Goal: Task Accomplishment & Management: Manage account settings

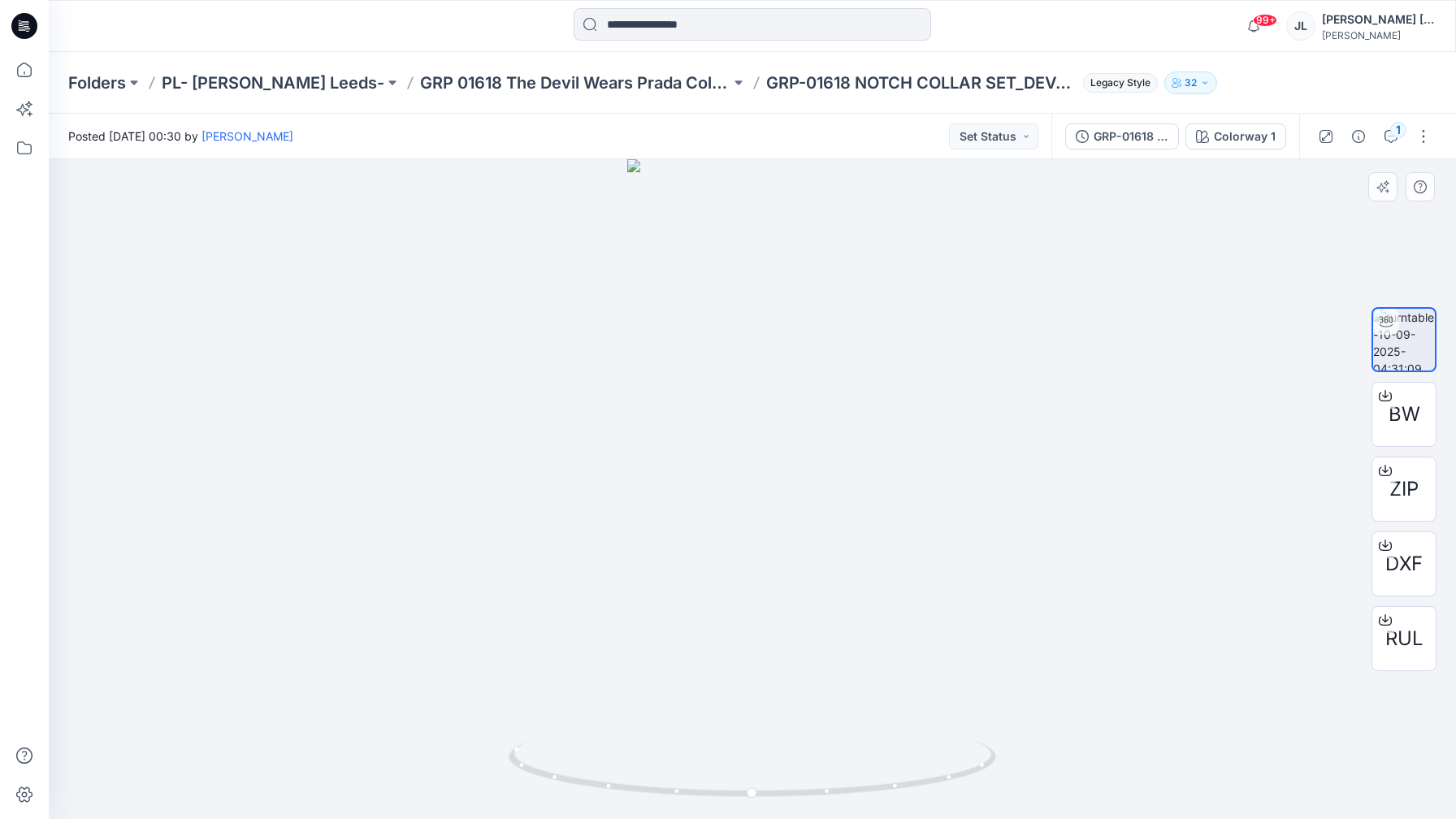
click at [966, 370] on div at bounding box center [752, 489] width 1407 height 660
drag, startPoint x: 622, startPoint y: 787, endPoint x: 666, endPoint y: 779, distance: 44.7
click at [666, 779] on icon at bounding box center [754, 770] width 491 height 61
click at [1024, 137] on button "Set Status" at bounding box center [993, 136] width 90 height 26
click at [963, 219] on p "Approved" at bounding box center [953, 212] width 53 height 21
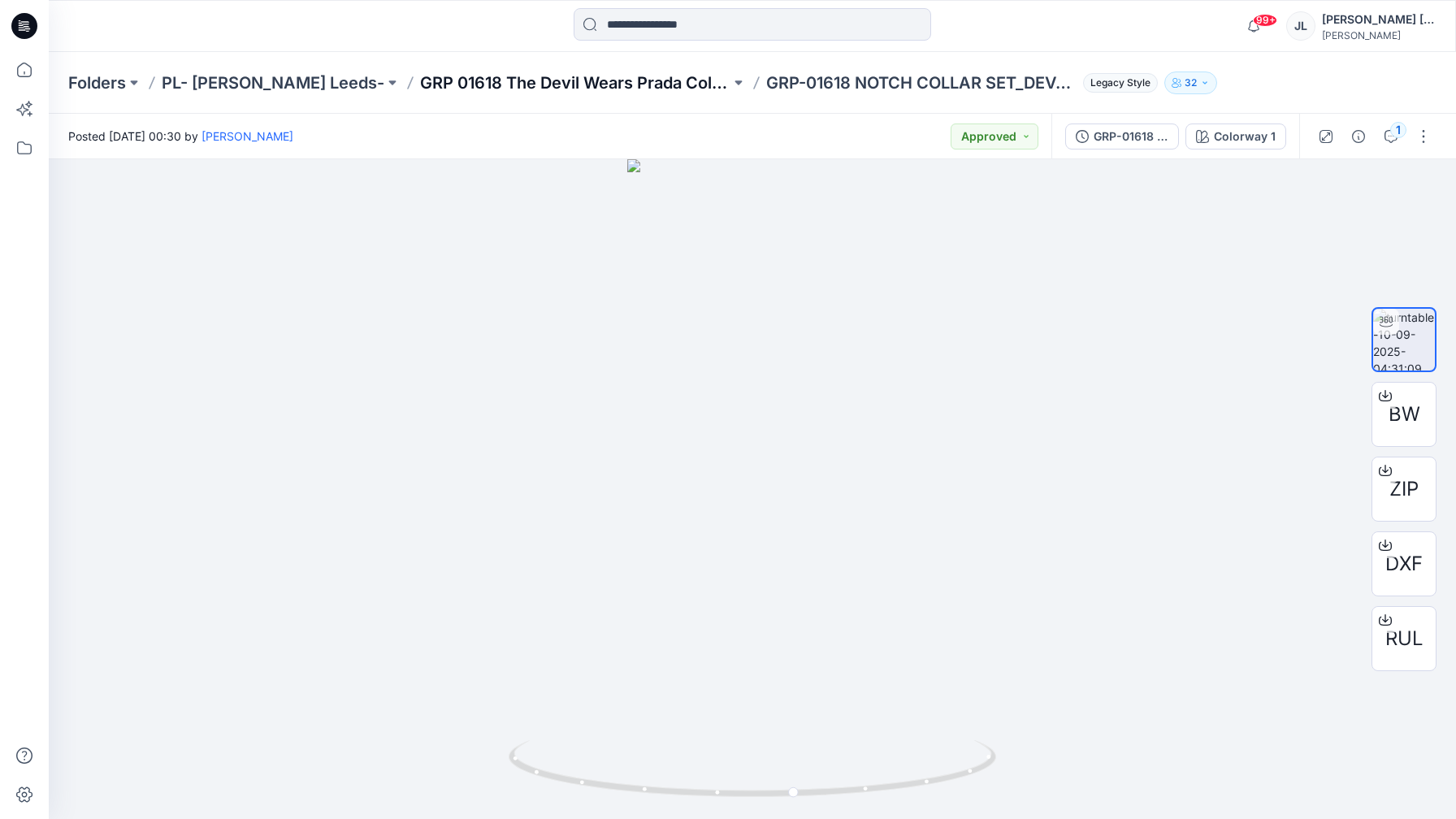
click at [621, 80] on p "GRP 01618 The Devil Wears Prada Collection" at bounding box center [575, 82] width 311 height 23
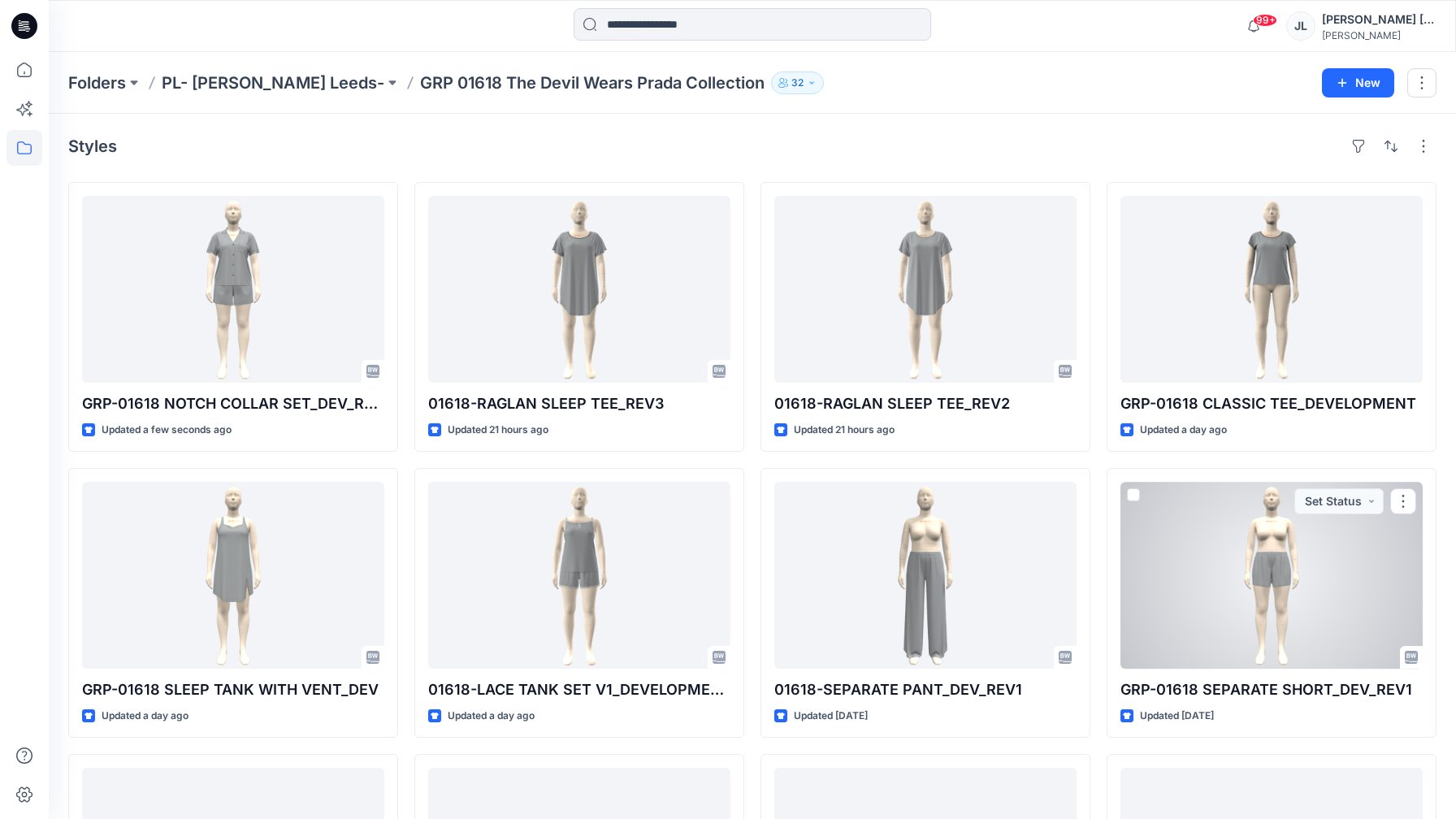
click at [1194, 532] on div at bounding box center [1271, 574] width 302 height 187
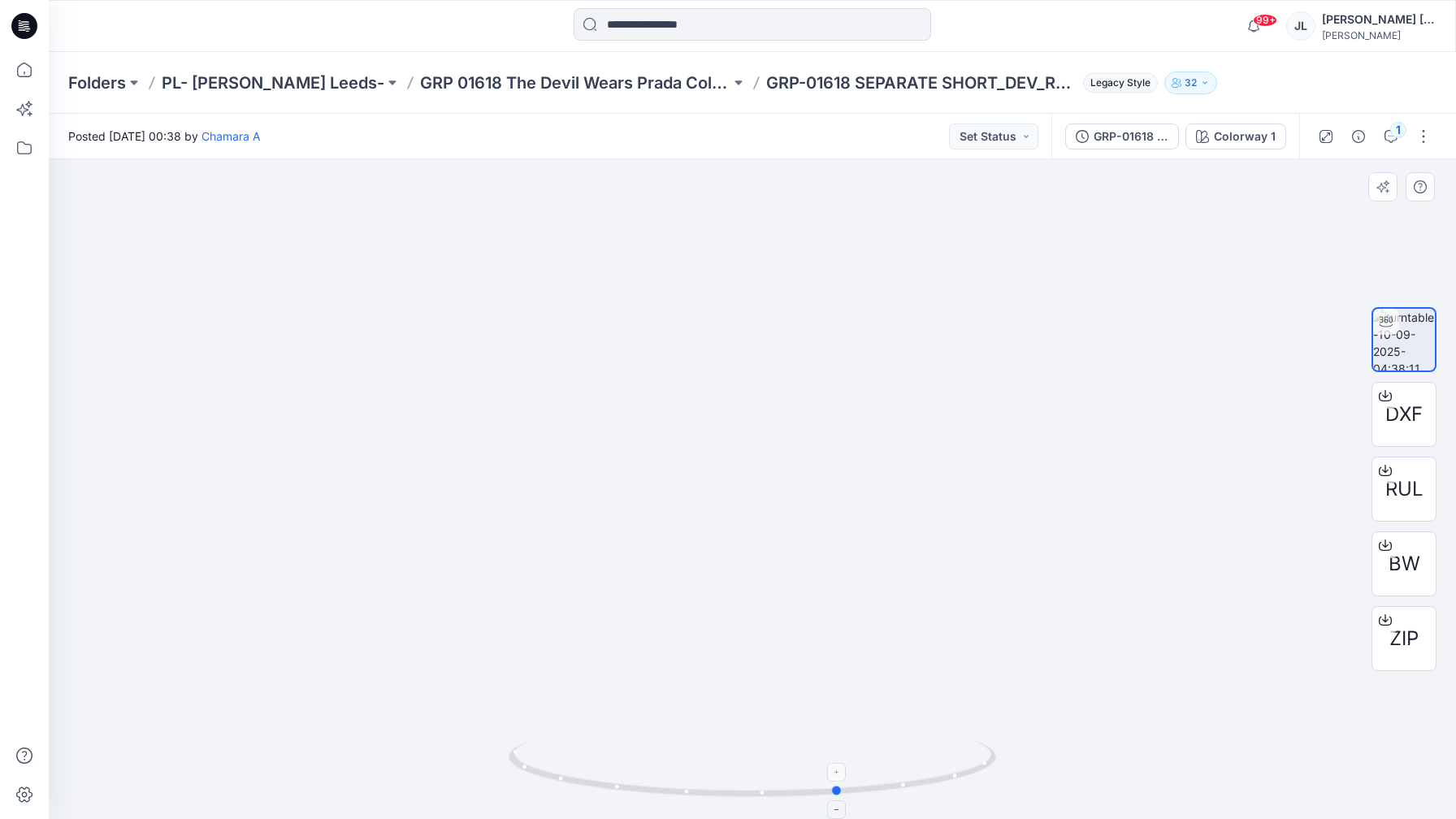
drag, startPoint x: 659, startPoint y: 797, endPoint x: 710, endPoint y: 769, distance: 58.2
click at [712, 769] on icon at bounding box center [754, 770] width 491 height 61
click at [983, 131] on button "Set Status" at bounding box center [993, 136] width 90 height 26
click at [971, 219] on p "Approved" at bounding box center [953, 212] width 53 height 21
click at [613, 80] on p "GRP 01618 The Devil Wears Prada Collection" at bounding box center [575, 82] width 311 height 23
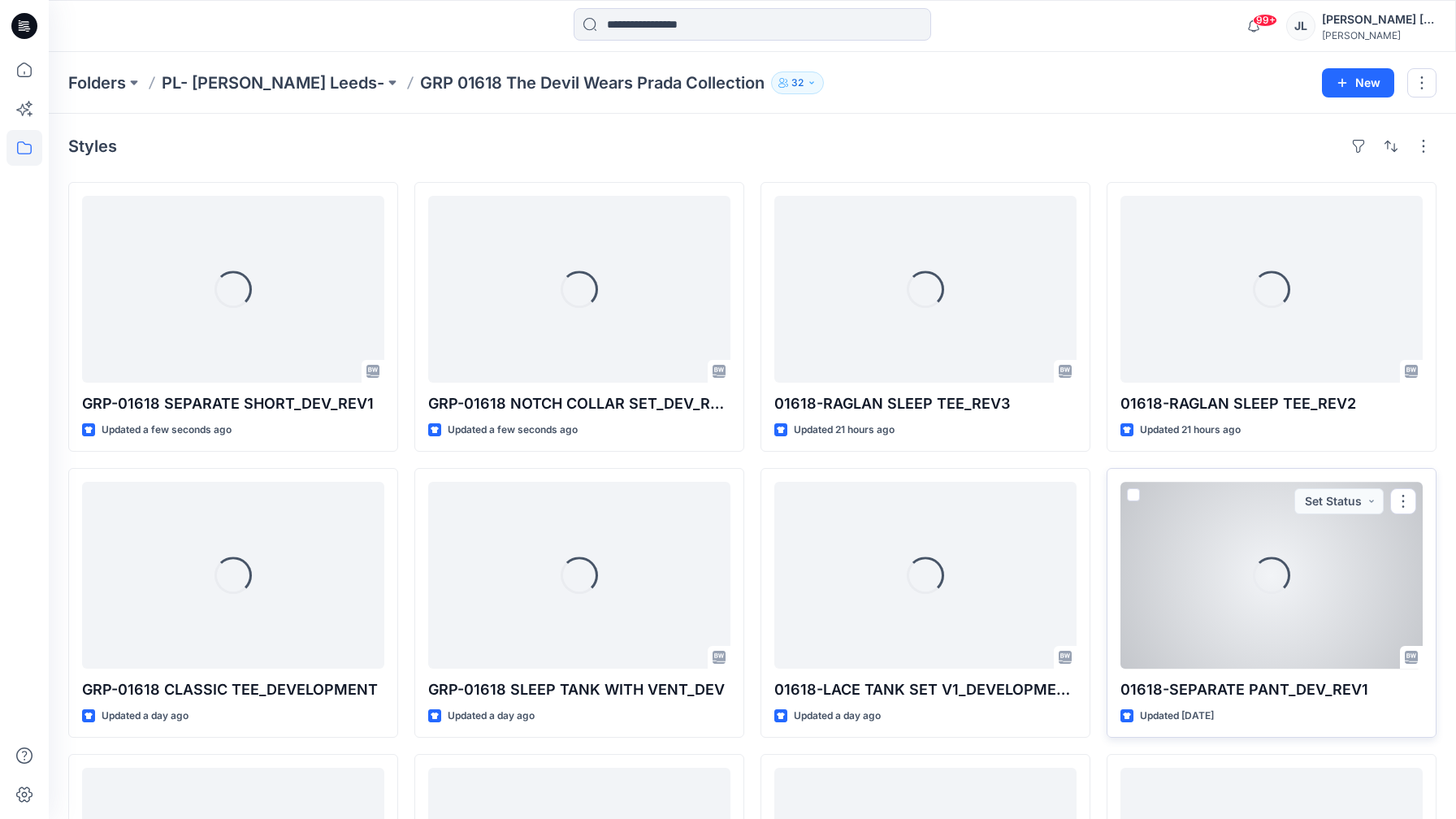
click at [1253, 595] on div "Loading..." at bounding box center [1271, 574] width 302 height 187
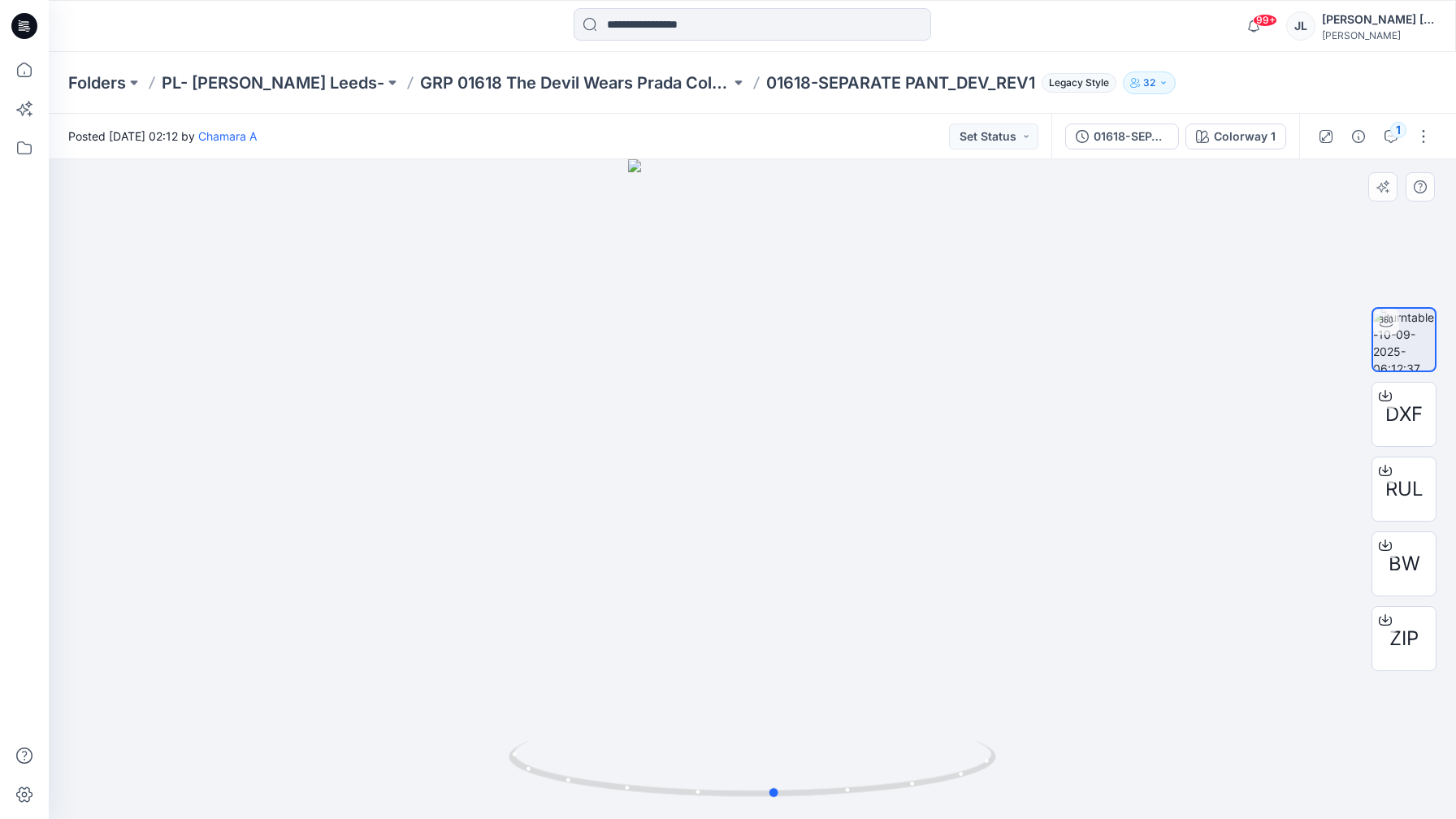
drag, startPoint x: 699, startPoint y: 792, endPoint x: 719, endPoint y: 816, distance: 31.2
click at [719, 816] on div at bounding box center [752, 489] width 1407 height 660
click at [1228, 135] on div "Colorway 1" at bounding box center [1245, 136] width 62 height 18
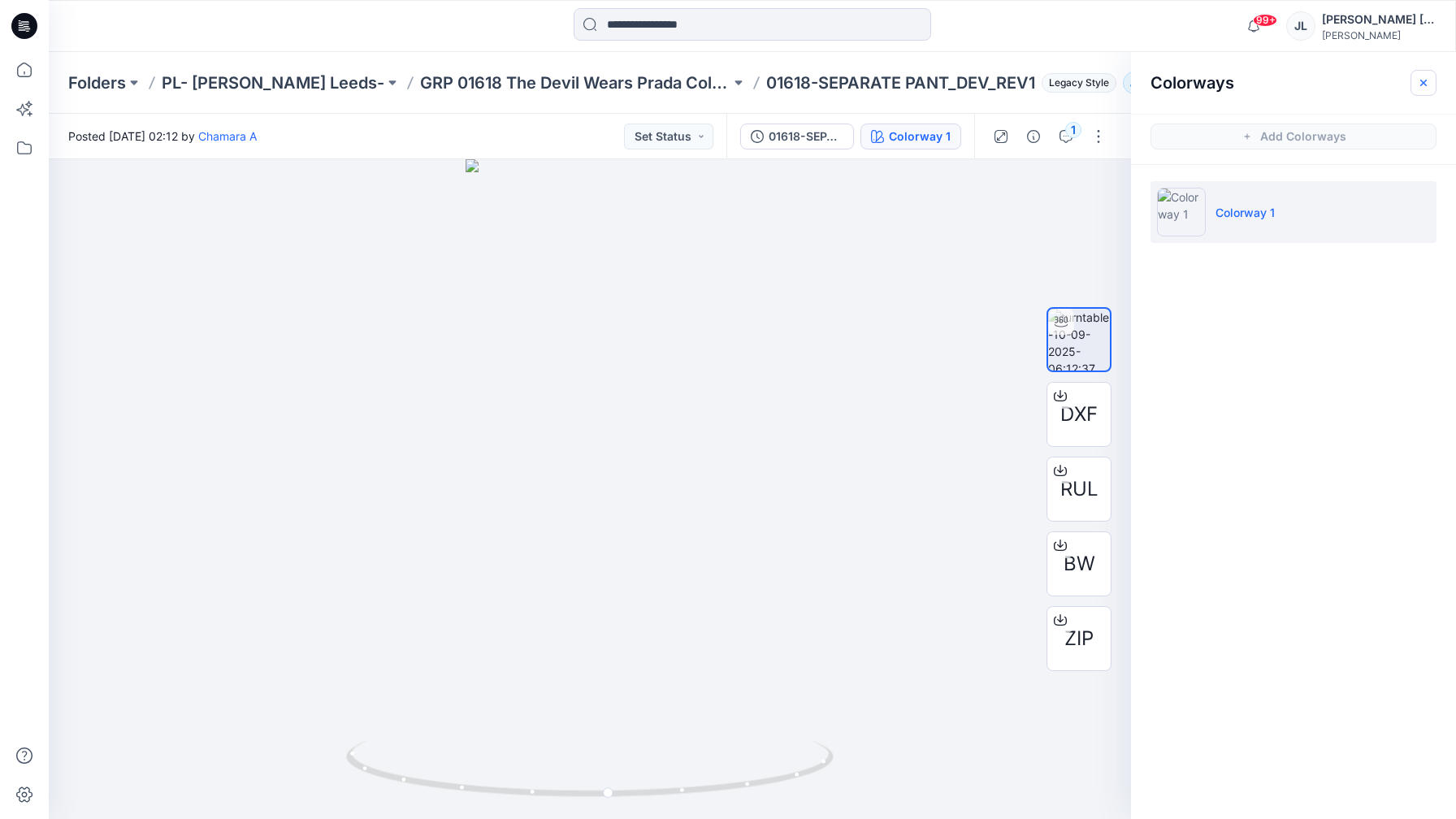
click at [1426, 76] on icon "button" at bounding box center [1423, 83] width 13 height 13
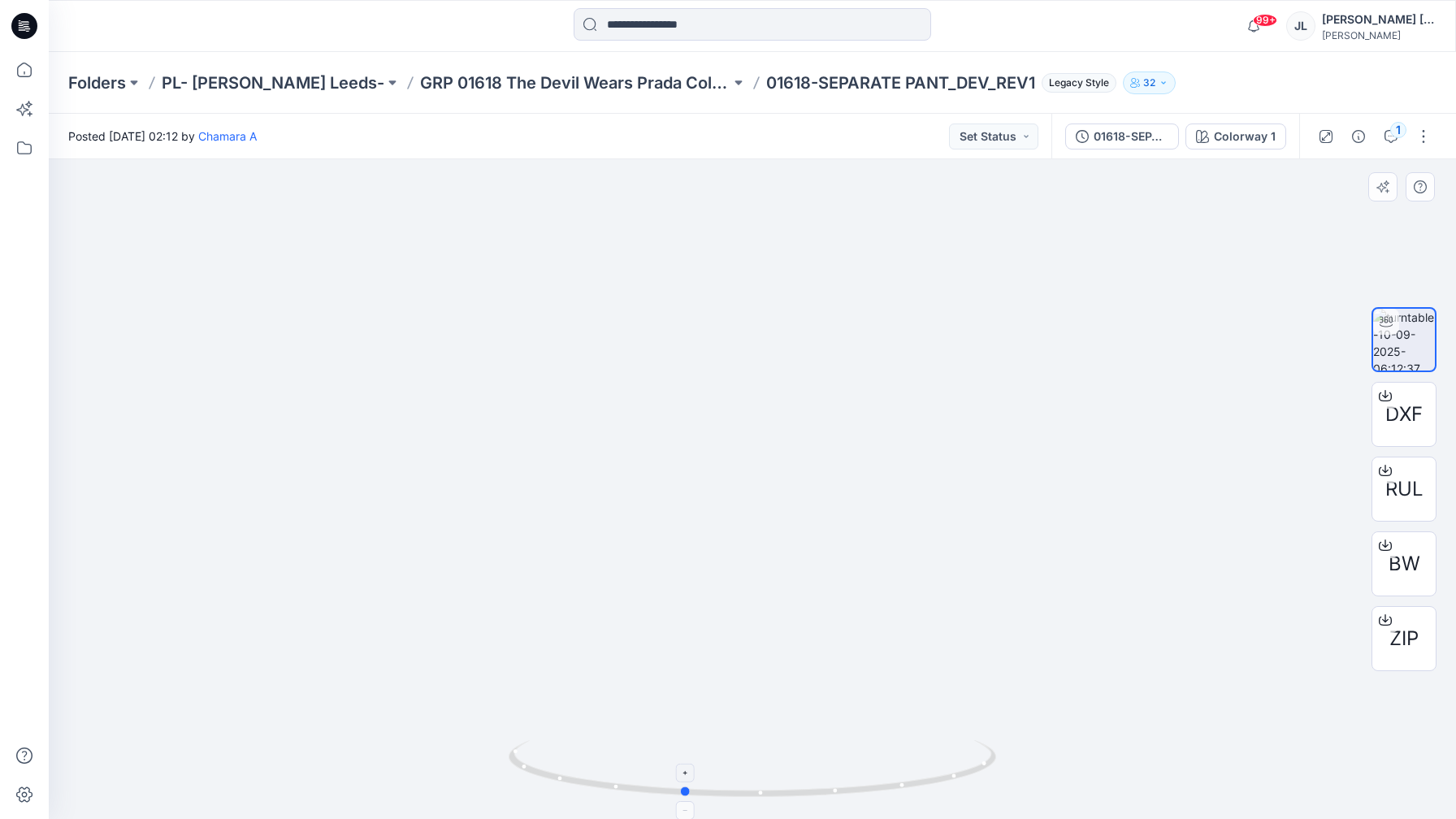
drag, startPoint x: 738, startPoint y: 782, endPoint x: 642, endPoint y: 772, distance: 96.5
click at [642, 772] on icon at bounding box center [754, 770] width 491 height 61
drag, startPoint x: 789, startPoint y: 795, endPoint x: 848, endPoint y: 775, distance: 62.3
click at [848, 775] on icon at bounding box center [754, 770] width 491 height 61
click at [1423, 135] on button "button" at bounding box center [1423, 136] width 26 height 26
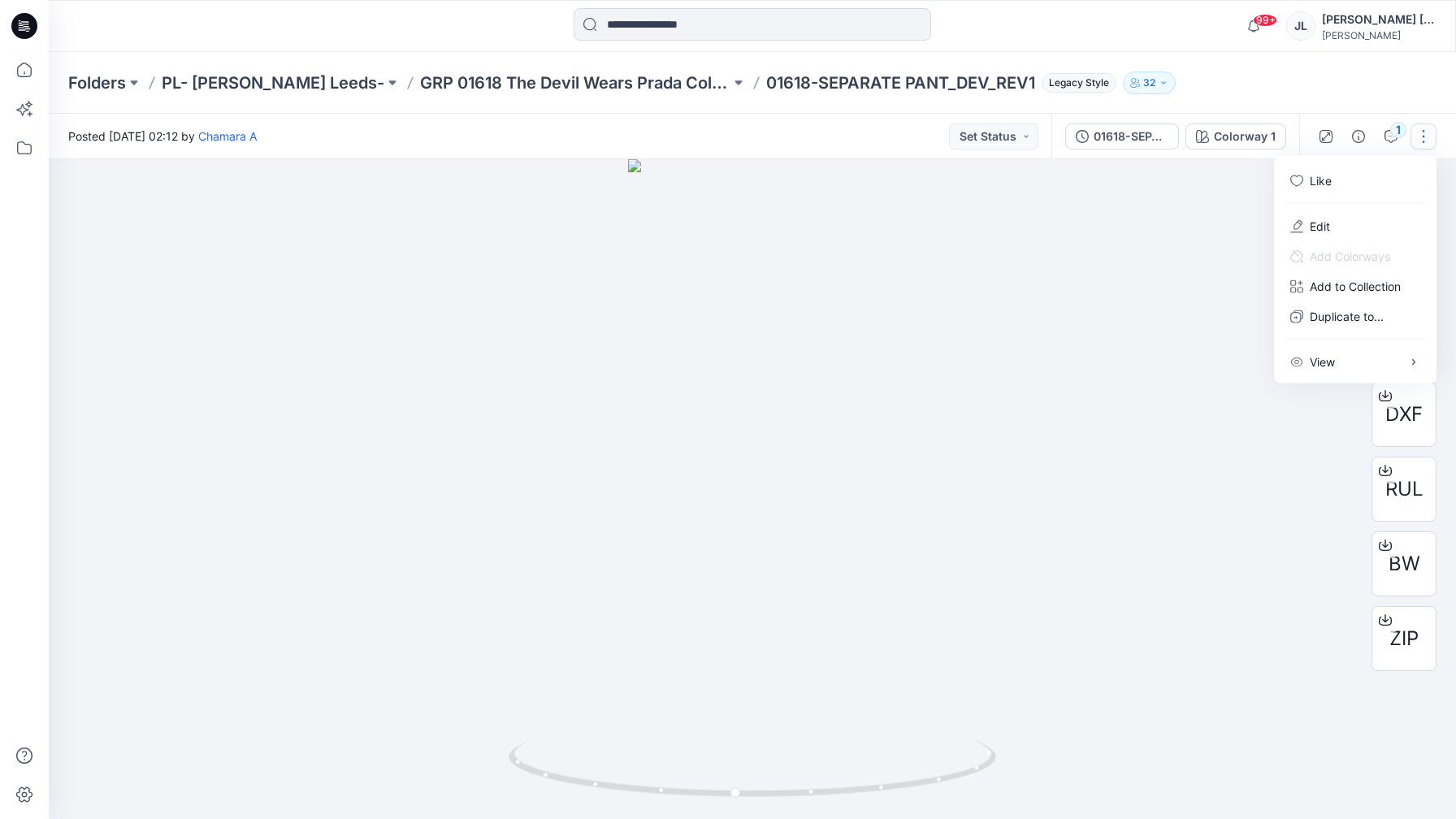
click at [1151, 322] on div at bounding box center [752, 489] width 1407 height 660
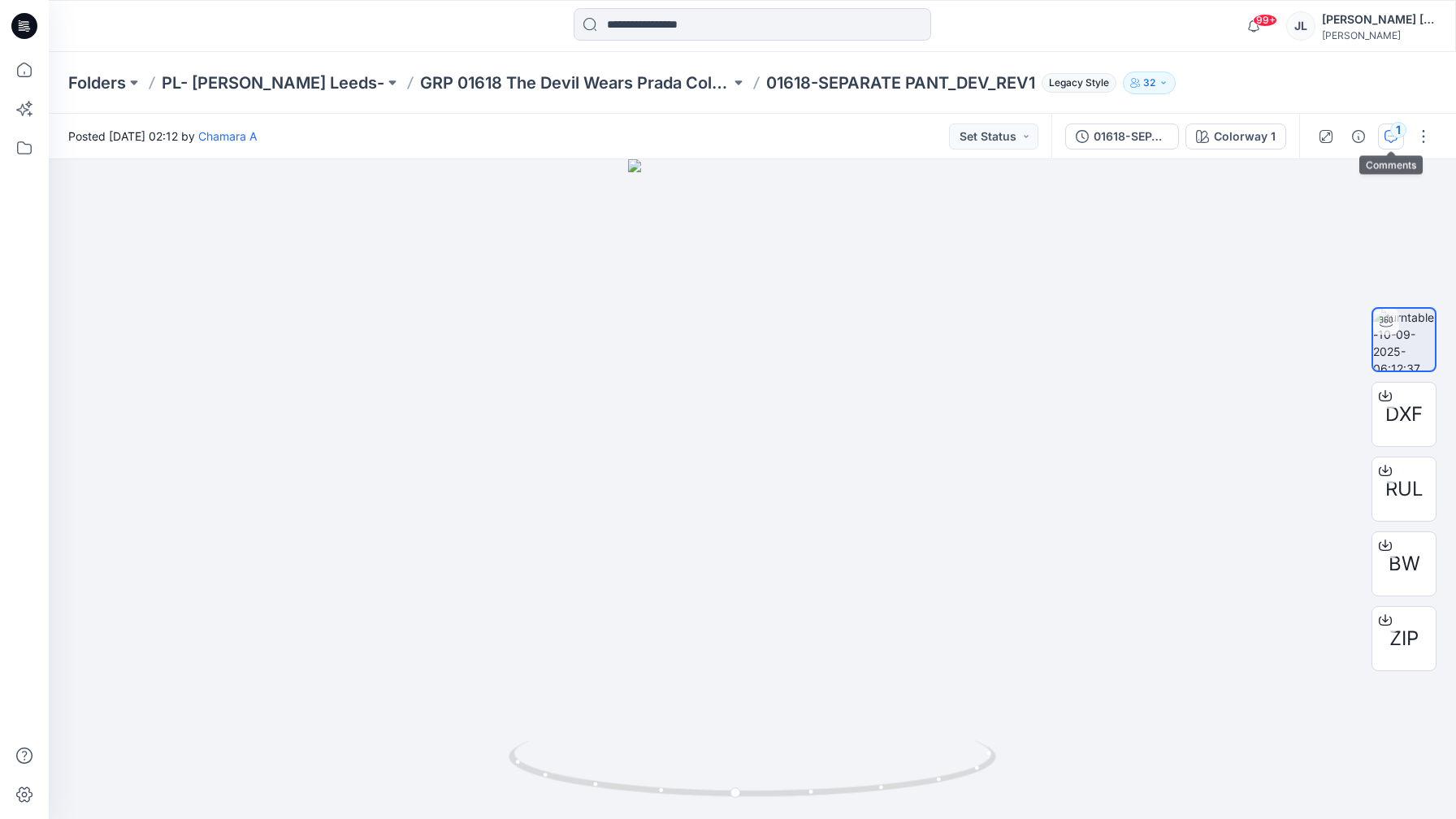
click at [1396, 138] on div "1" at bounding box center [1397, 130] width 16 height 16
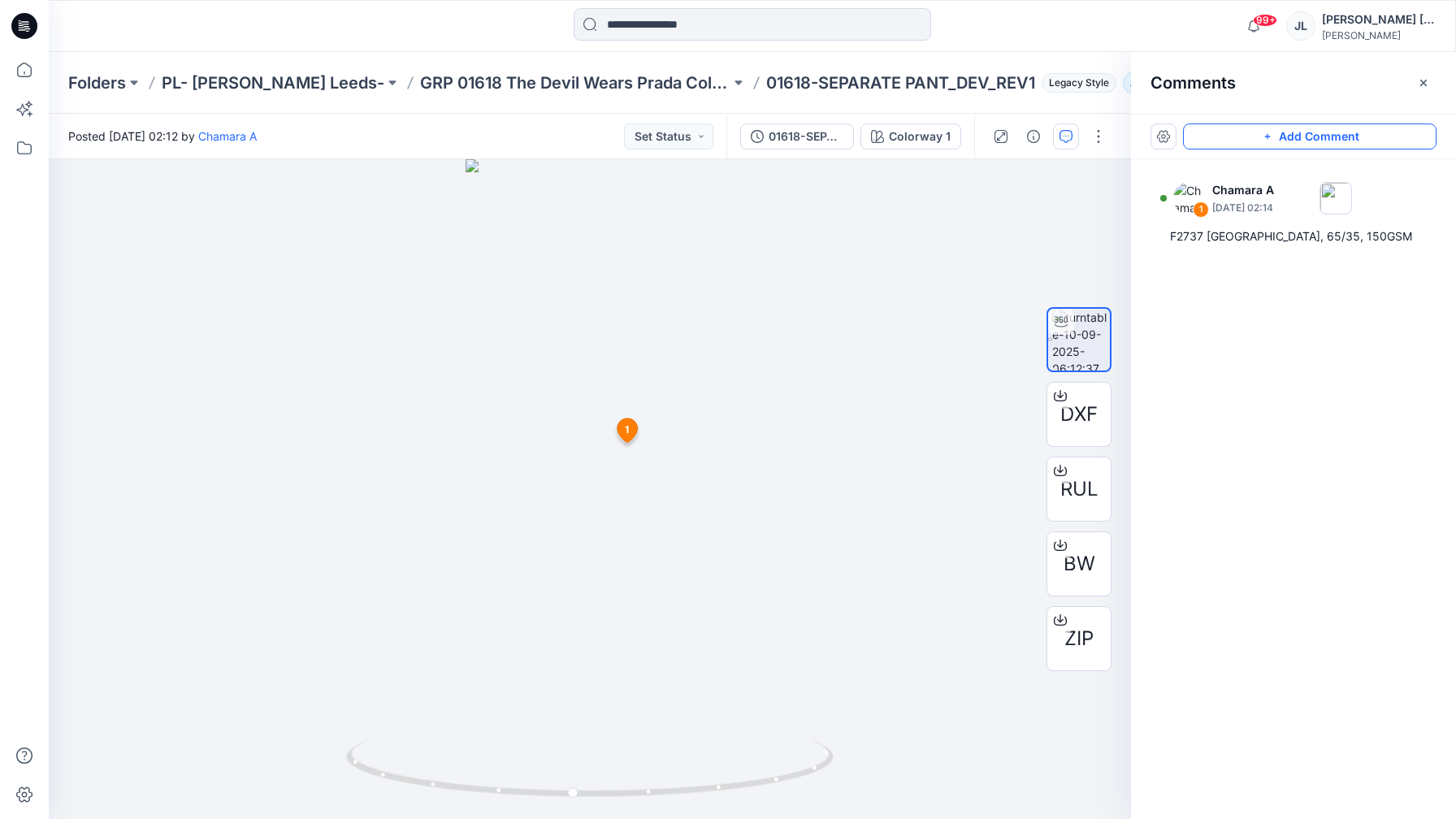
click at [1314, 125] on button "Add Comment" at bounding box center [1309, 136] width 254 height 26
click at [506, 739] on div "2 1 Chamara A September 10, 2025 02:14 F2737 POLYESTER RAYON JERSEY, 65/35, 150…" at bounding box center [589, 489] width 1082 height 660
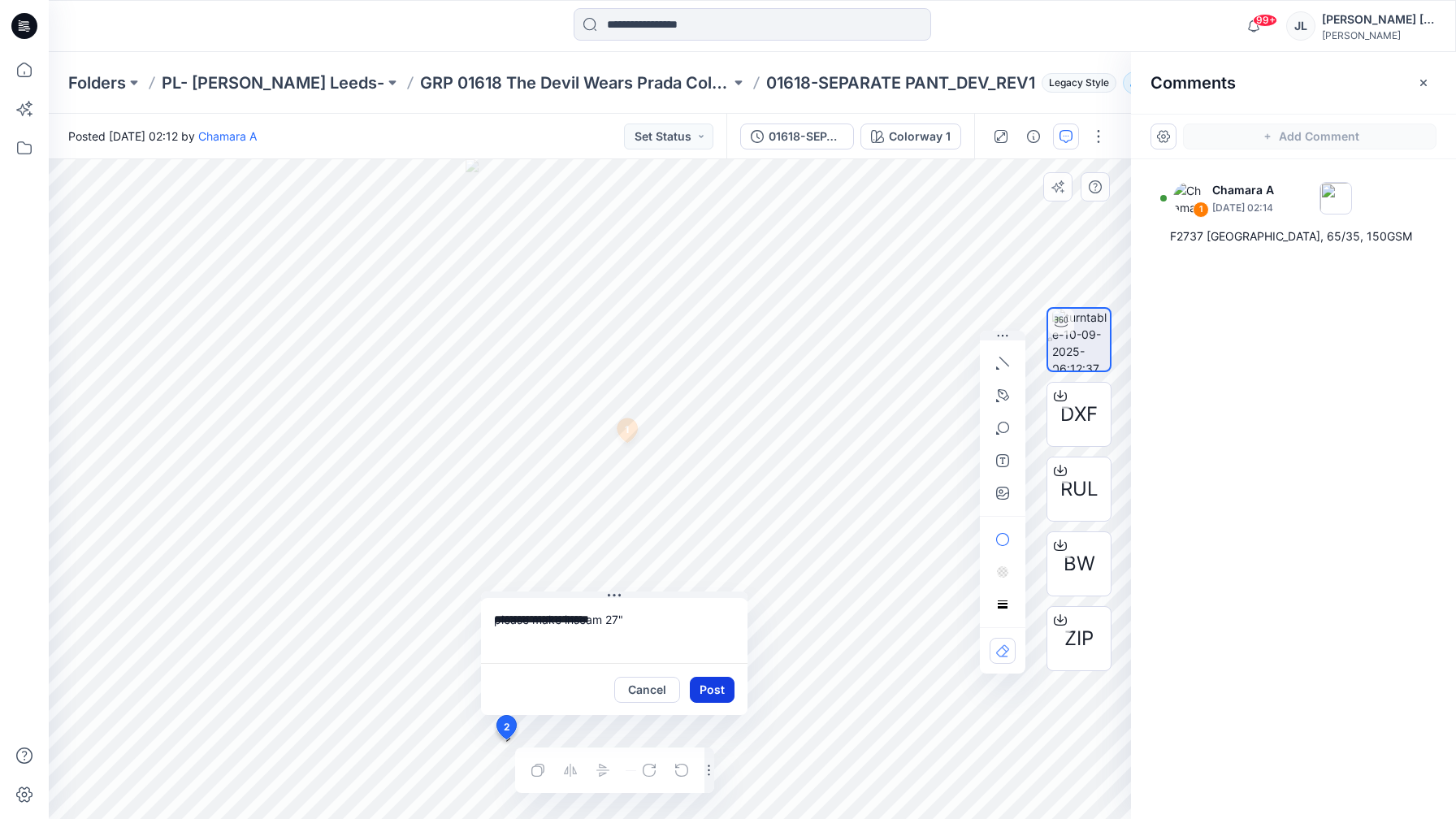
type textarea "**********"
click at [718, 696] on button "Post" at bounding box center [712, 689] width 44 height 26
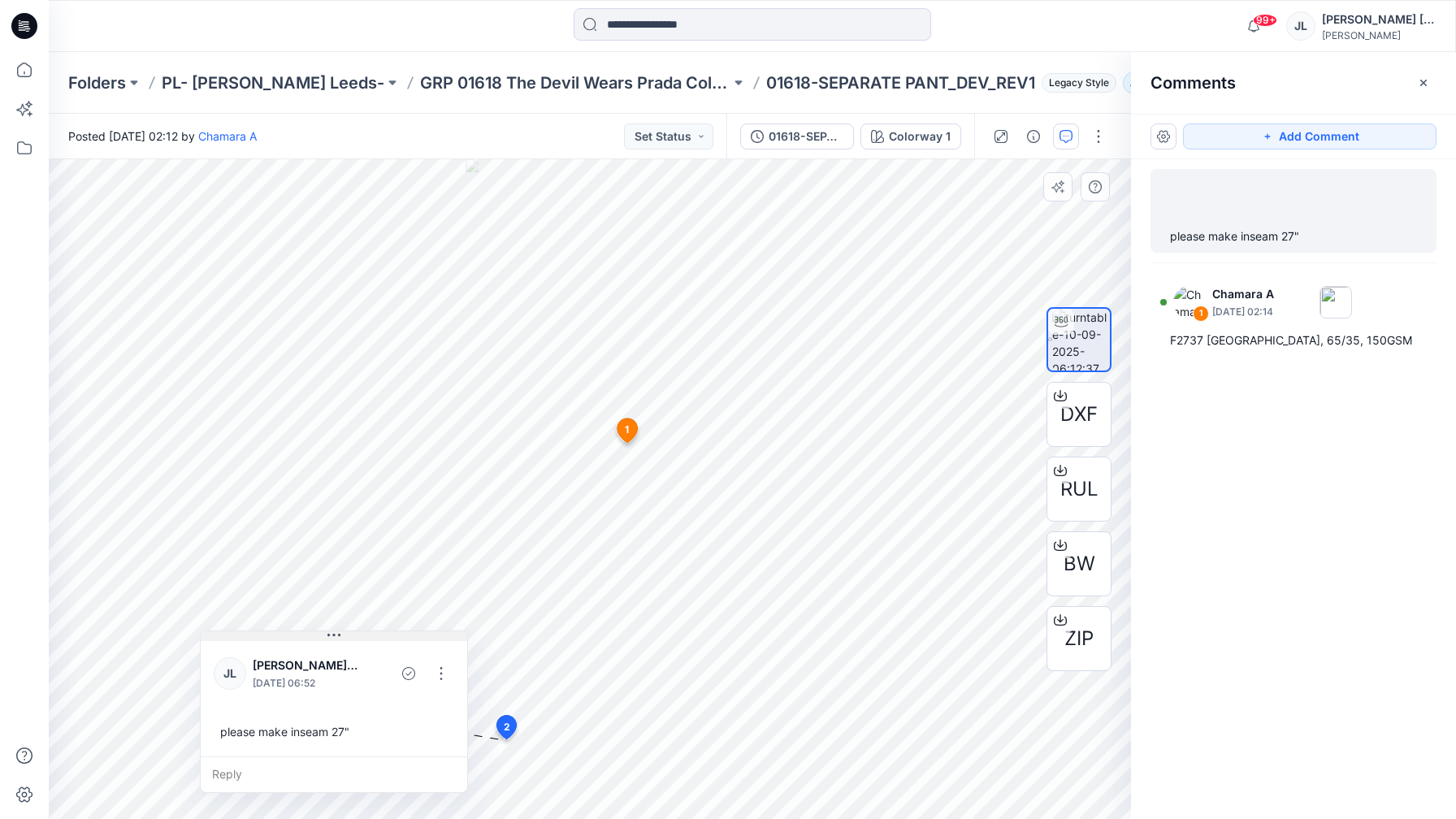
drag, startPoint x: 614, startPoint y: 595, endPoint x: 331, endPoint y: 630, distance: 285.2
click at [333, 634] on icon at bounding box center [334, 635] width 3 height 3
click at [1324, 130] on button "Add Comment" at bounding box center [1309, 136] width 254 height 26
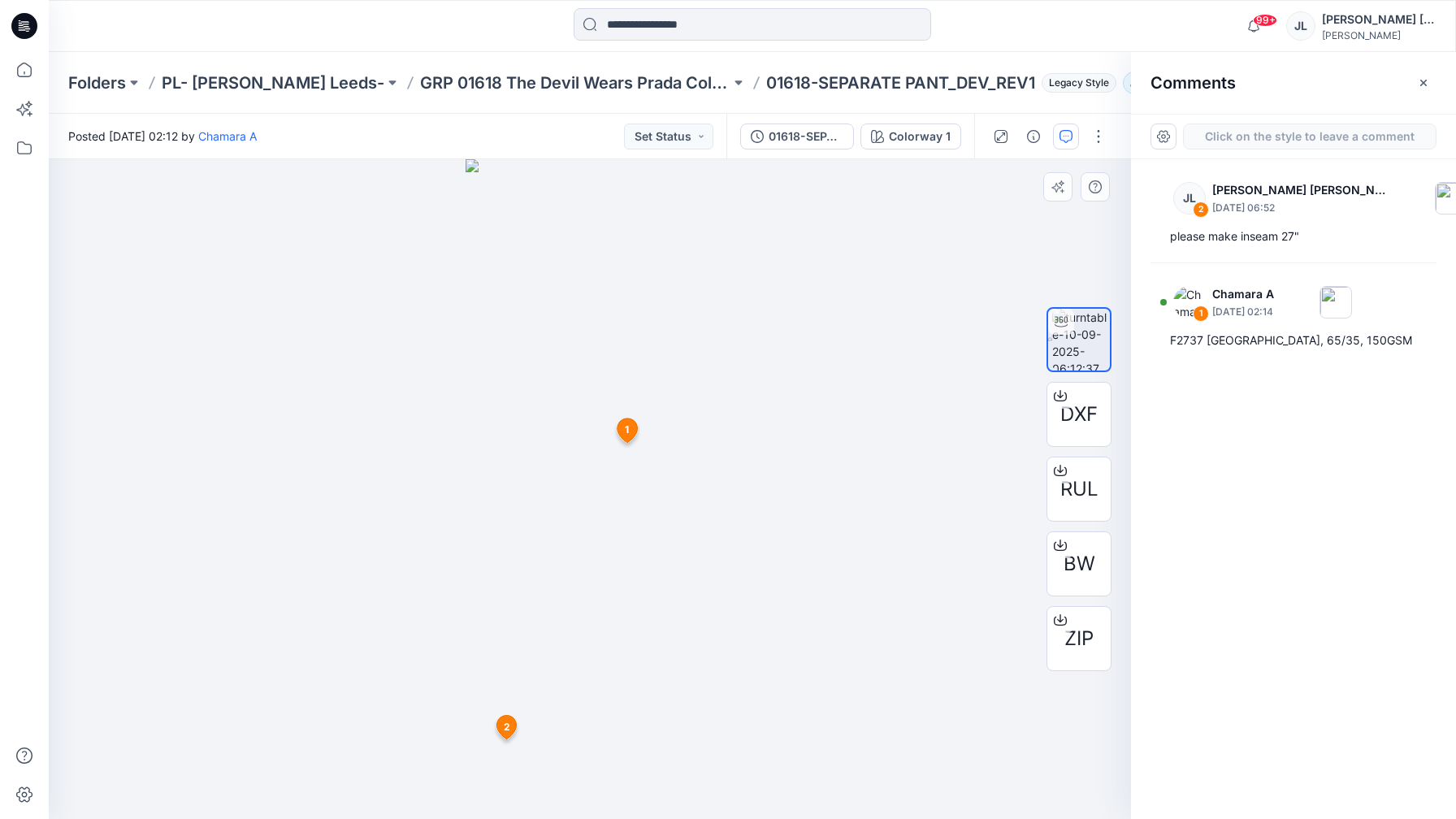
click at [653, 736] on div "3 1 Chamara A September 10, 2025 02:14 F2737 POLYESTER RAYON JERSEY, 65/35, 150…" at bounding box center [589, 489] width 1082 height 660
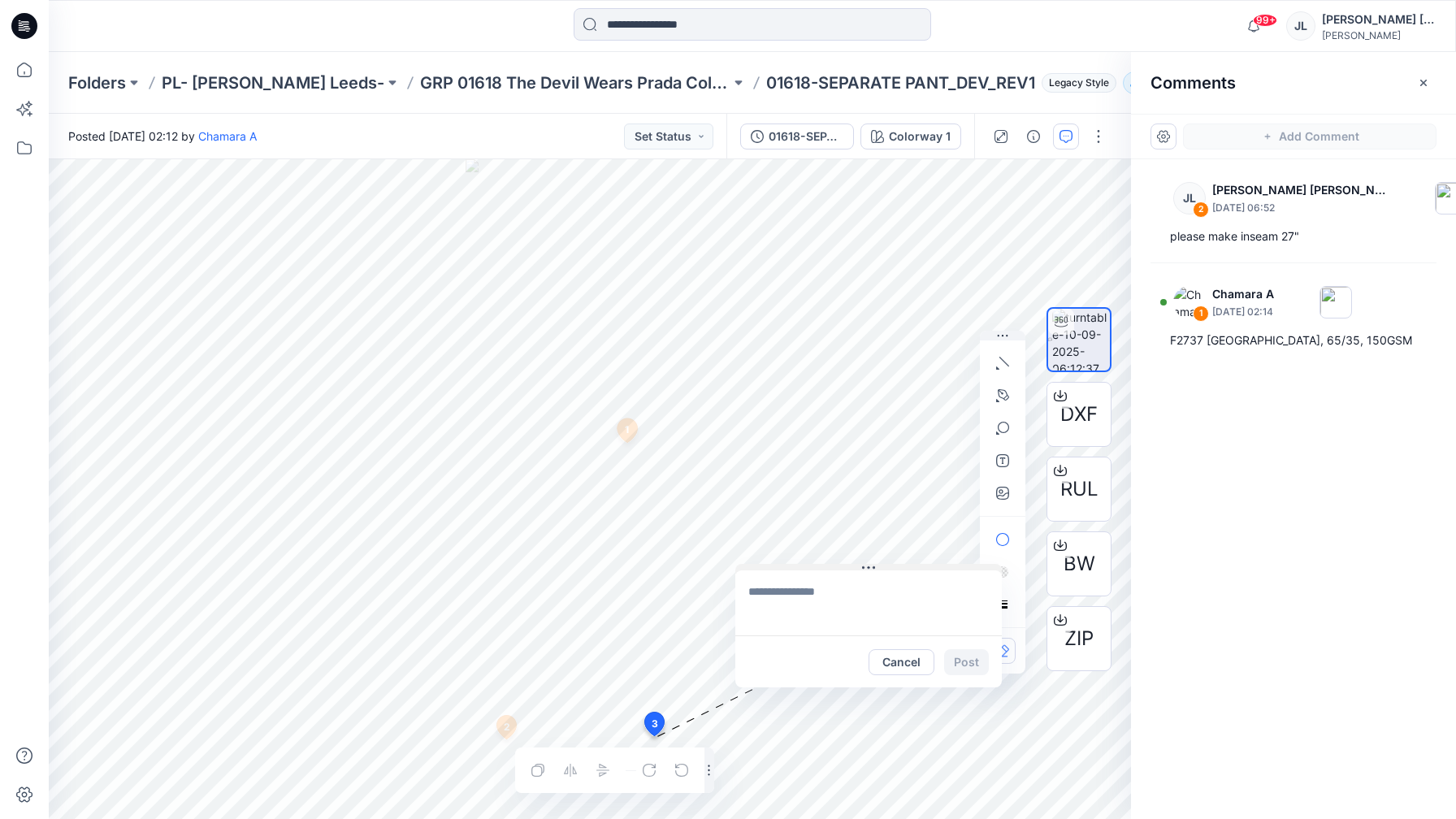
drag, startPoint x: 477, startPoint y: 590, endPoint x: 862, endPoint y: 560, distance: 386.2
click at [862, 561] on icon at bounding box center [868, 568] width 13 height 13
click at [826, 599] on textarea at bounding box center [865, 596] width 266 height 65
click at [806, 601] on textarea "**********" at bounding box center [865, 596] width 266 height 65
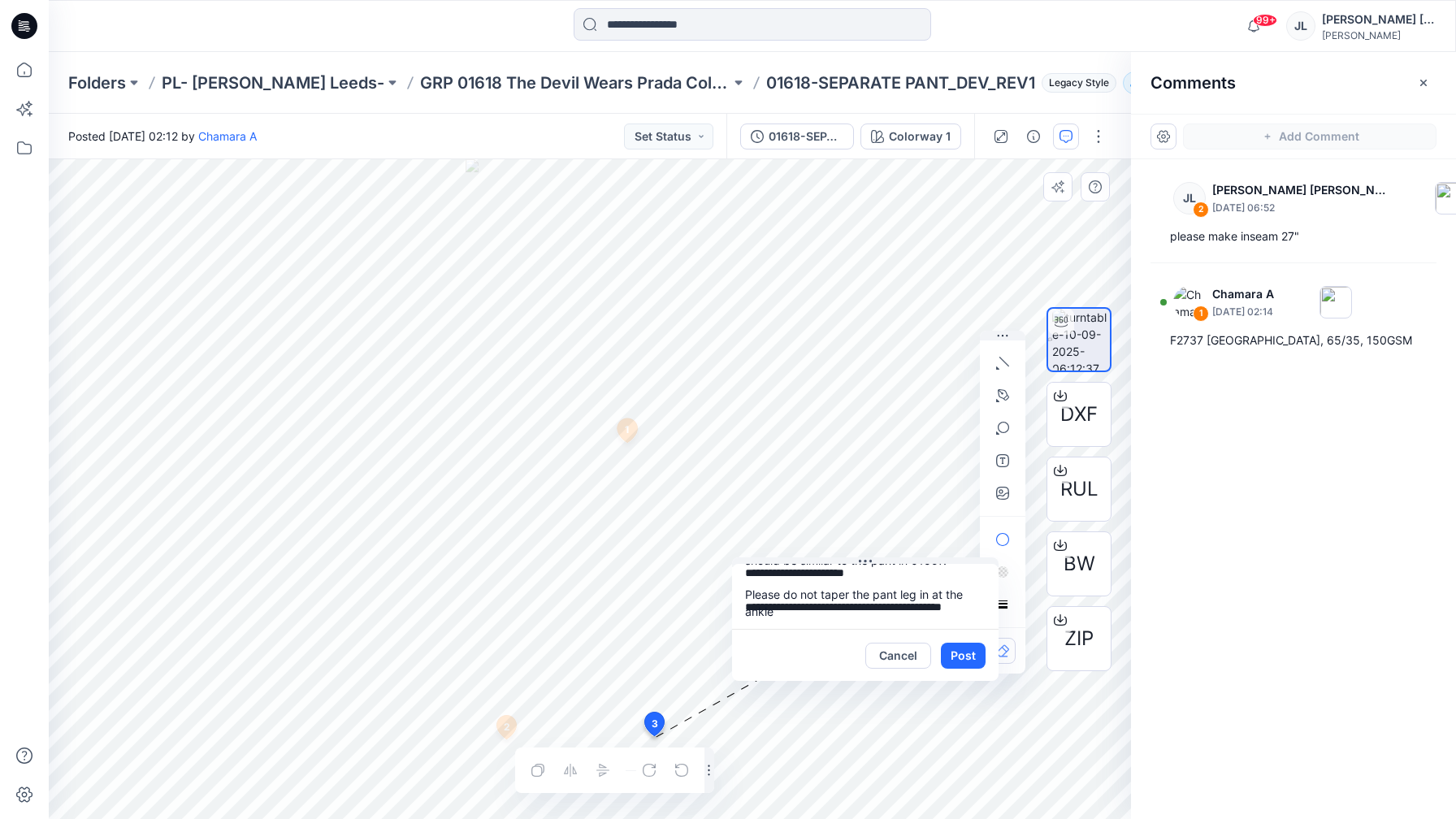
scroll to position [46, 0]
type textarea "**********"
click at [960, 646] on button "Post" at bounding box center [963, 655] width 44 height 26
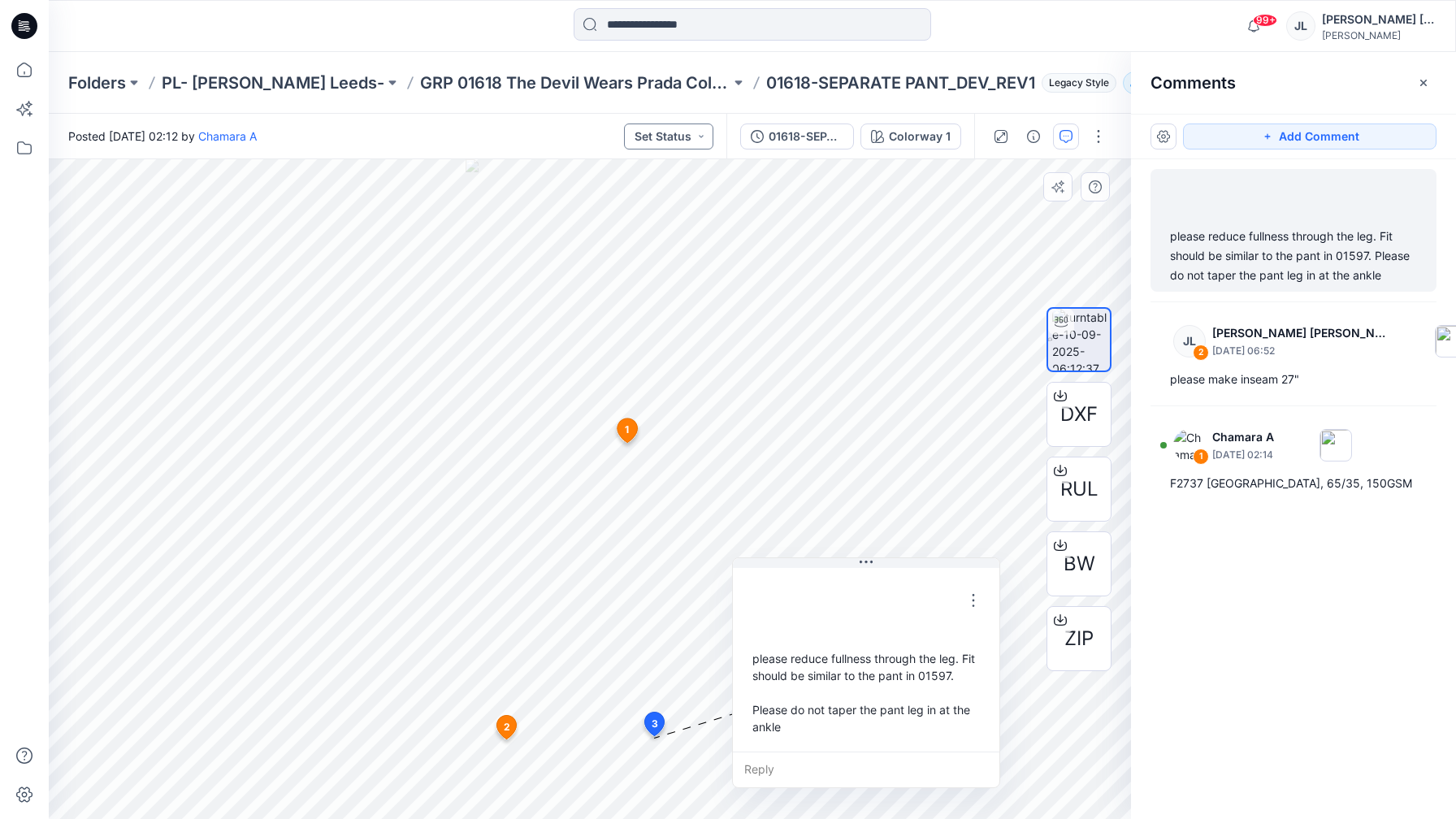
click at [701, 140] on button "Set Status" at bounding box center [668, 136] width 90 height 26
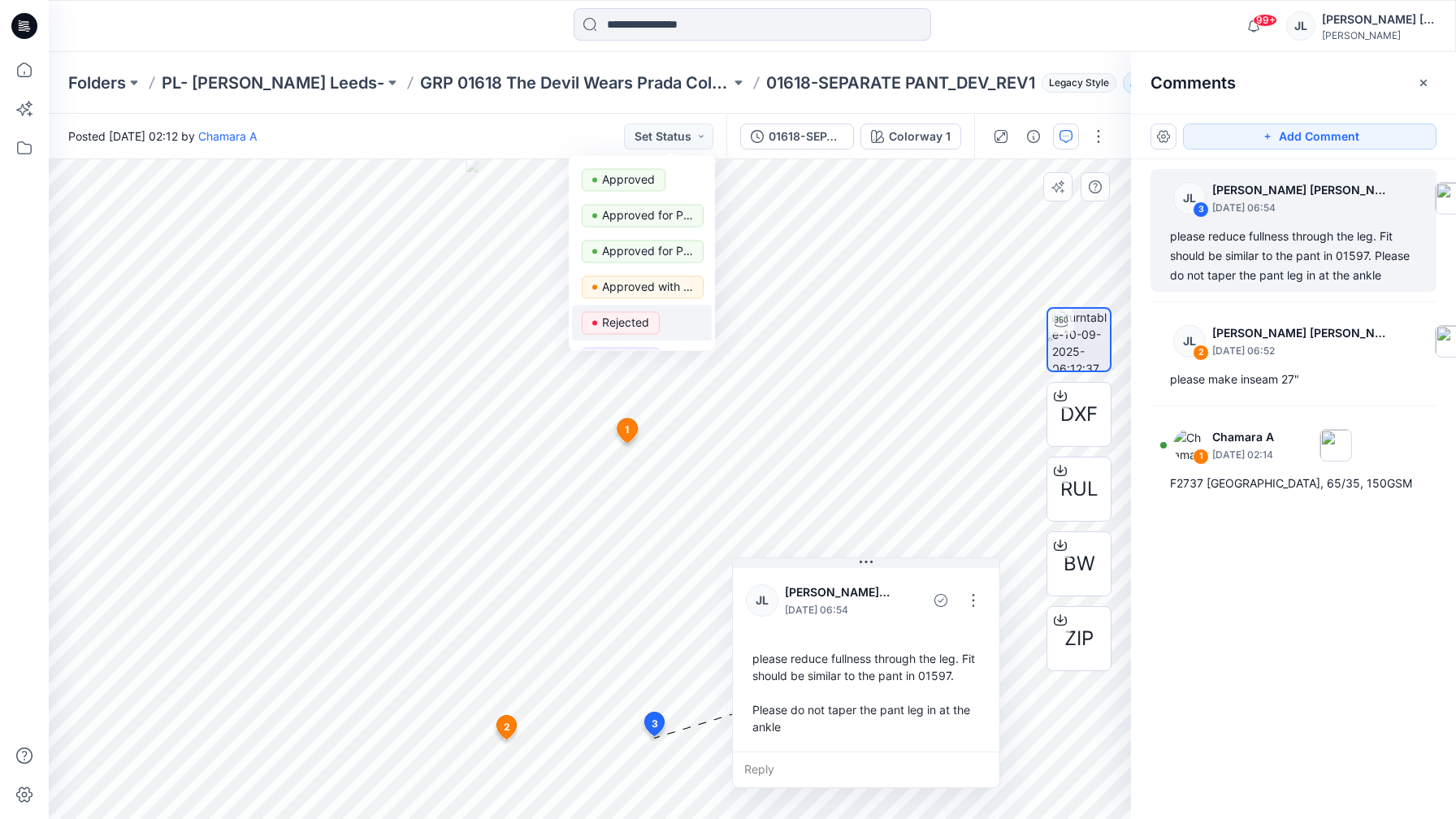
click at [632, 322] on p "Rejected" at bounding box center [625, 322] width 47 height 21
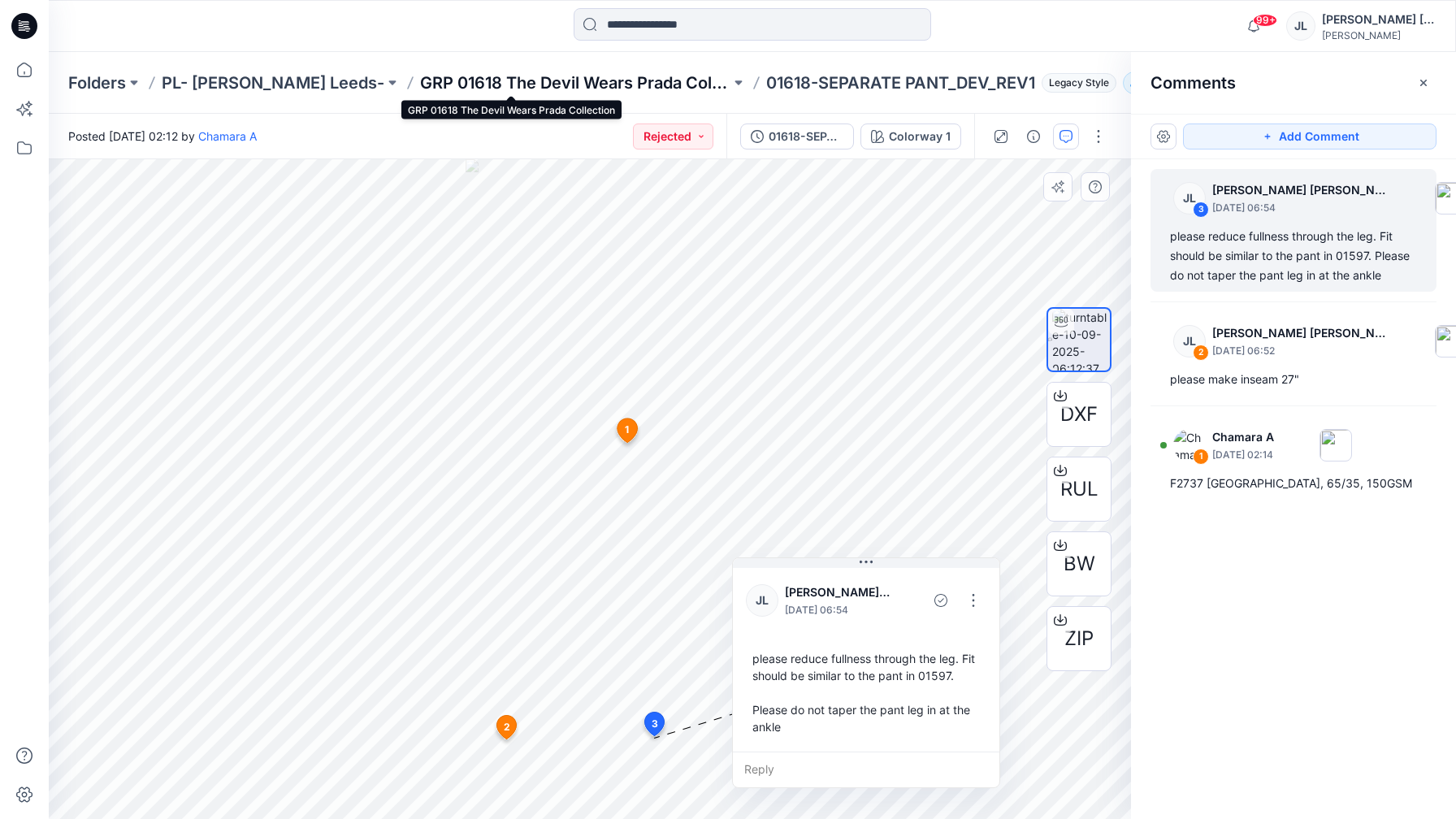
click at [426, 75] on p "GRP 01618 The Devil Wears Prada Collection" at bounding box center [575, 82] width 311 height 23
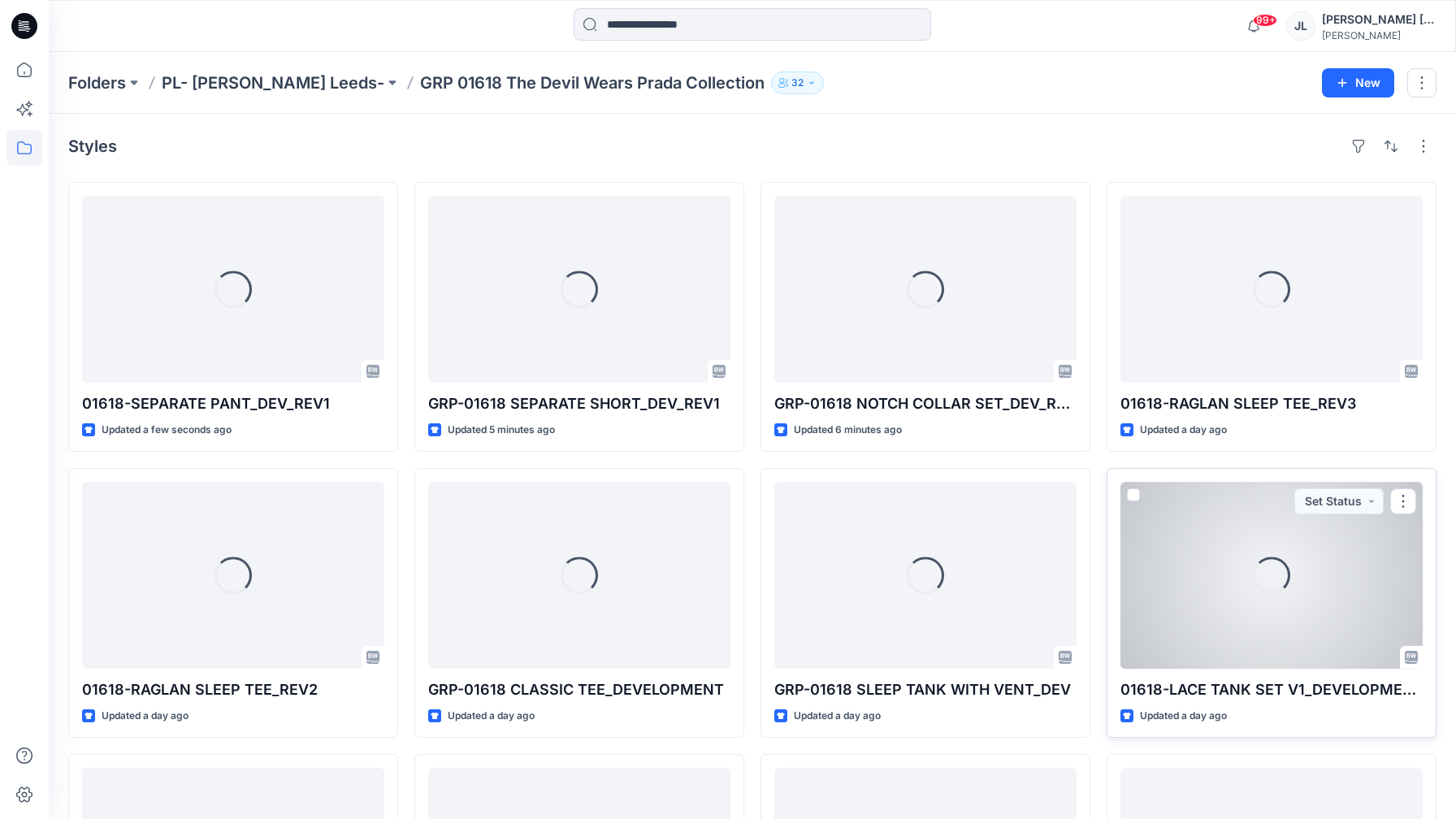
click at [1169, 562] on div "Loading..." at bounding box center [1271, 574] width 302 height 187
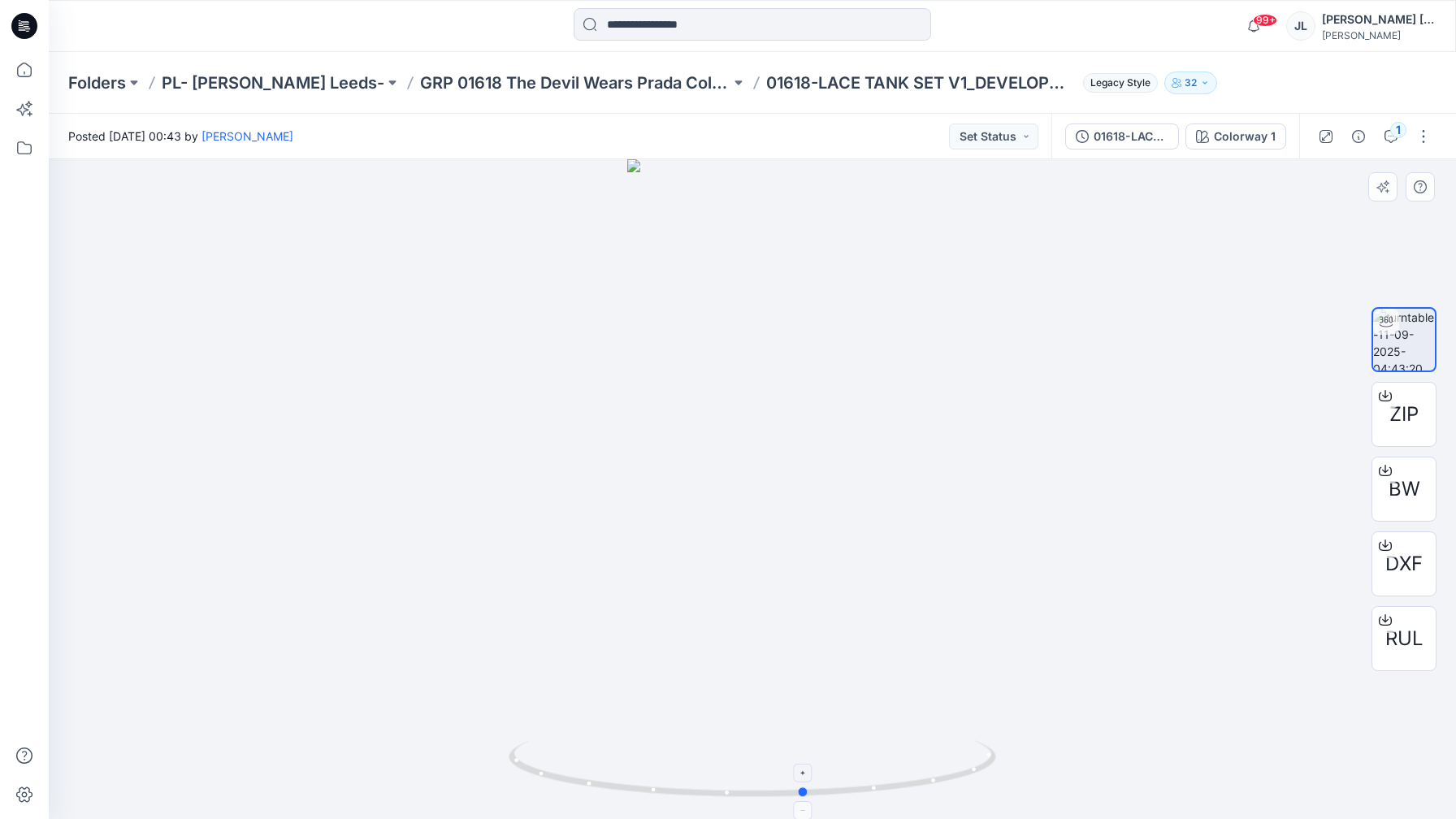
drag, startPoint x: 711, startPoint y: 795, endPoint x: 763, endPoint y: 791, distance: 52.2
click at [763, 791] on icon at bounding box center [754, 770] width 491 height 61
click at [1018, 125] on button "Set Status" at bounding box center [993, 136] width 90 height 26
click at [965, 217] on p "Approved" at bounding box center [953, 212] width 53 height 21
click at [586, 80] on p "GRP 01618 The Devil Wears Prada Collection" at bounding box center [575, 82] width 311 height 23
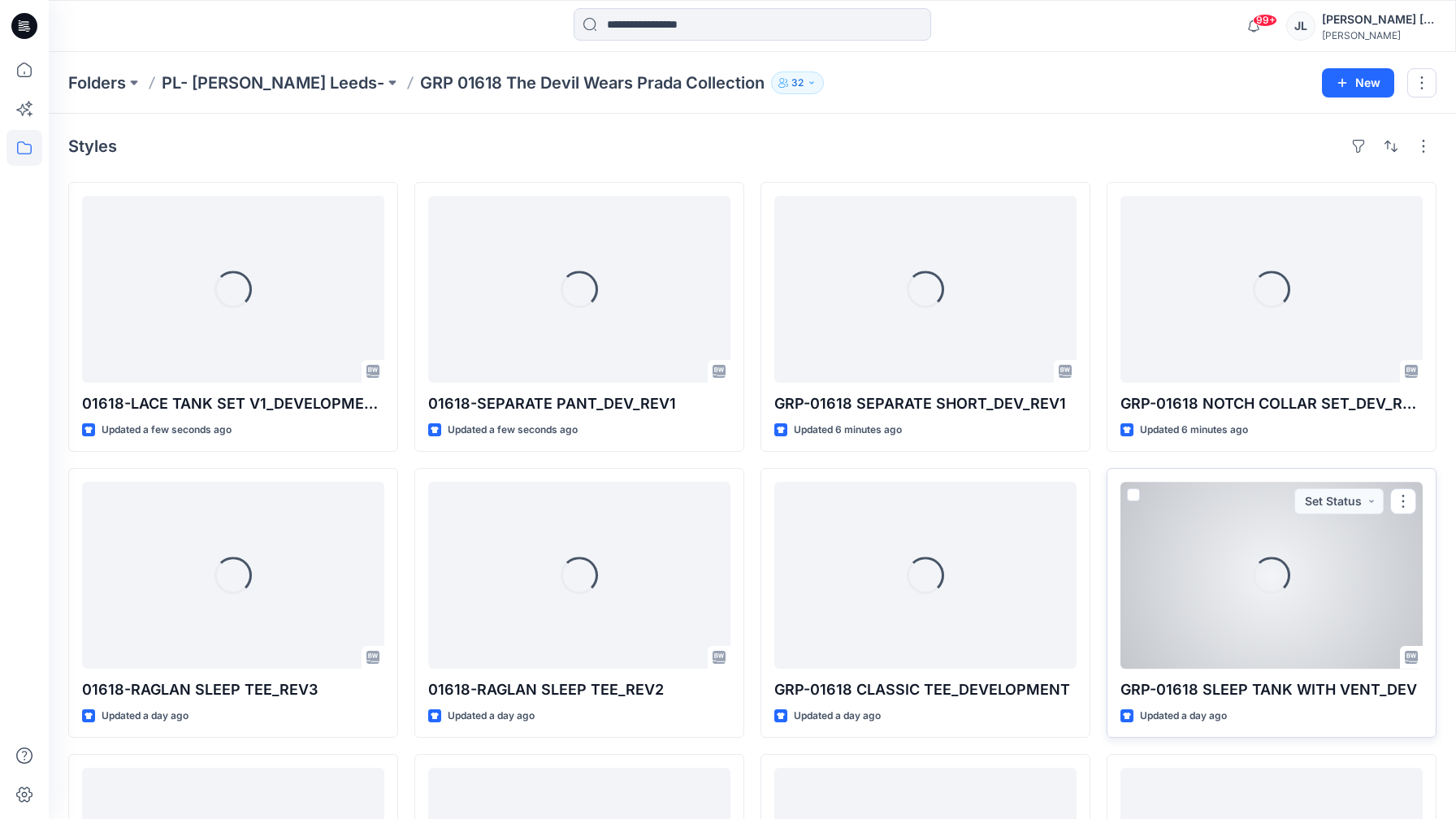
click at [1213, 603] on div "Loading..." at bounding box center [1271, 574] width 302 height 187
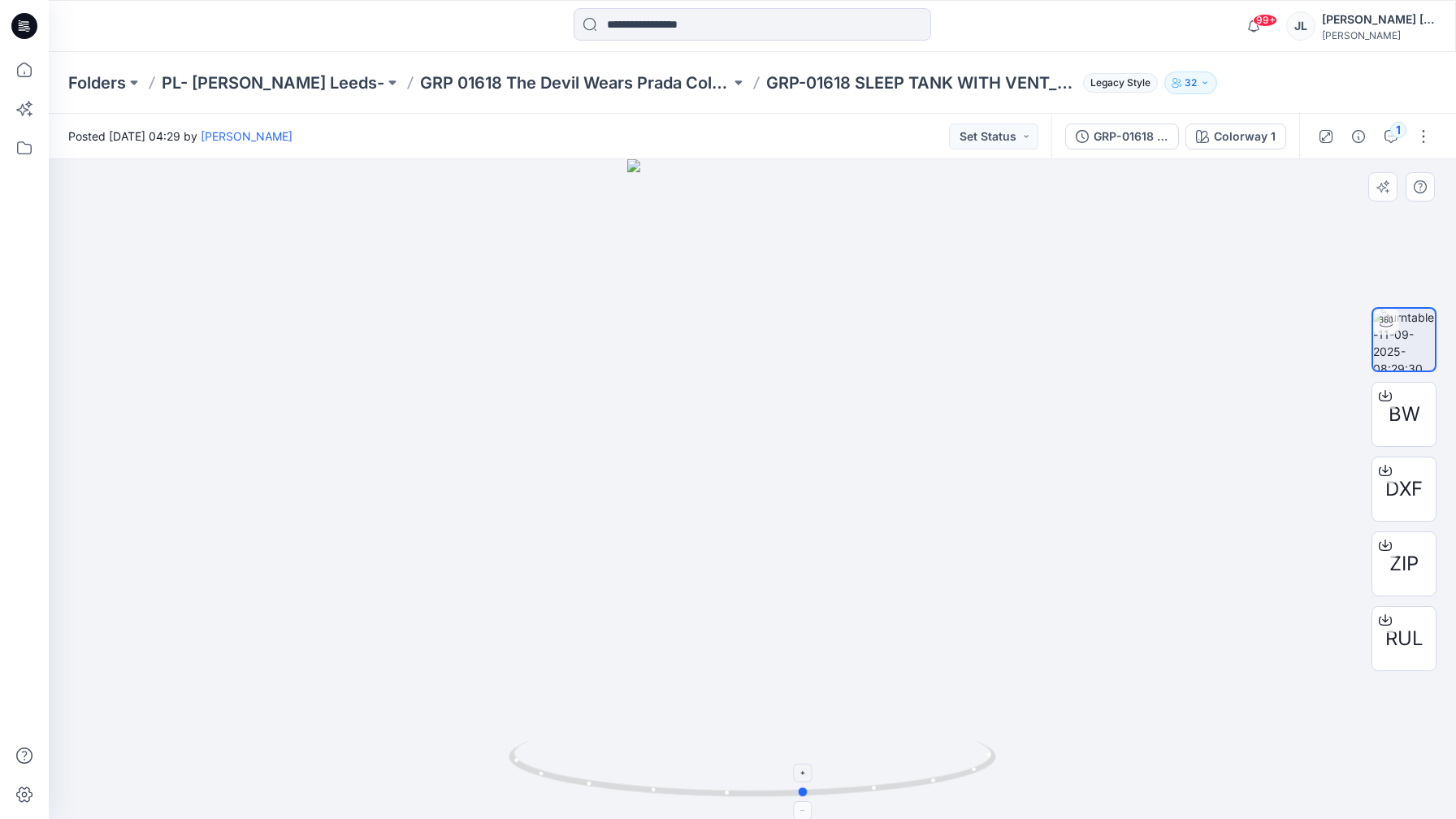
drag, startPoint x: 935, startPoint y: 781, endPoint x: 988, endPoint y: 793, distance: 54.3
click at [988, 793] on icon at bounding box center [754, 770] width 491 height 61
click at [1001, 144] on button "Set Status" at bounding box center [993, 136] width 90 height 26
click at [973, 204] on p "Approved" at bounding box center [953, 212] width 53 height 21
click at [628, 77] on p "GRP 01618 The Devil Wears Prada Collection" at bounding box center [575, 82] width 311 height 23
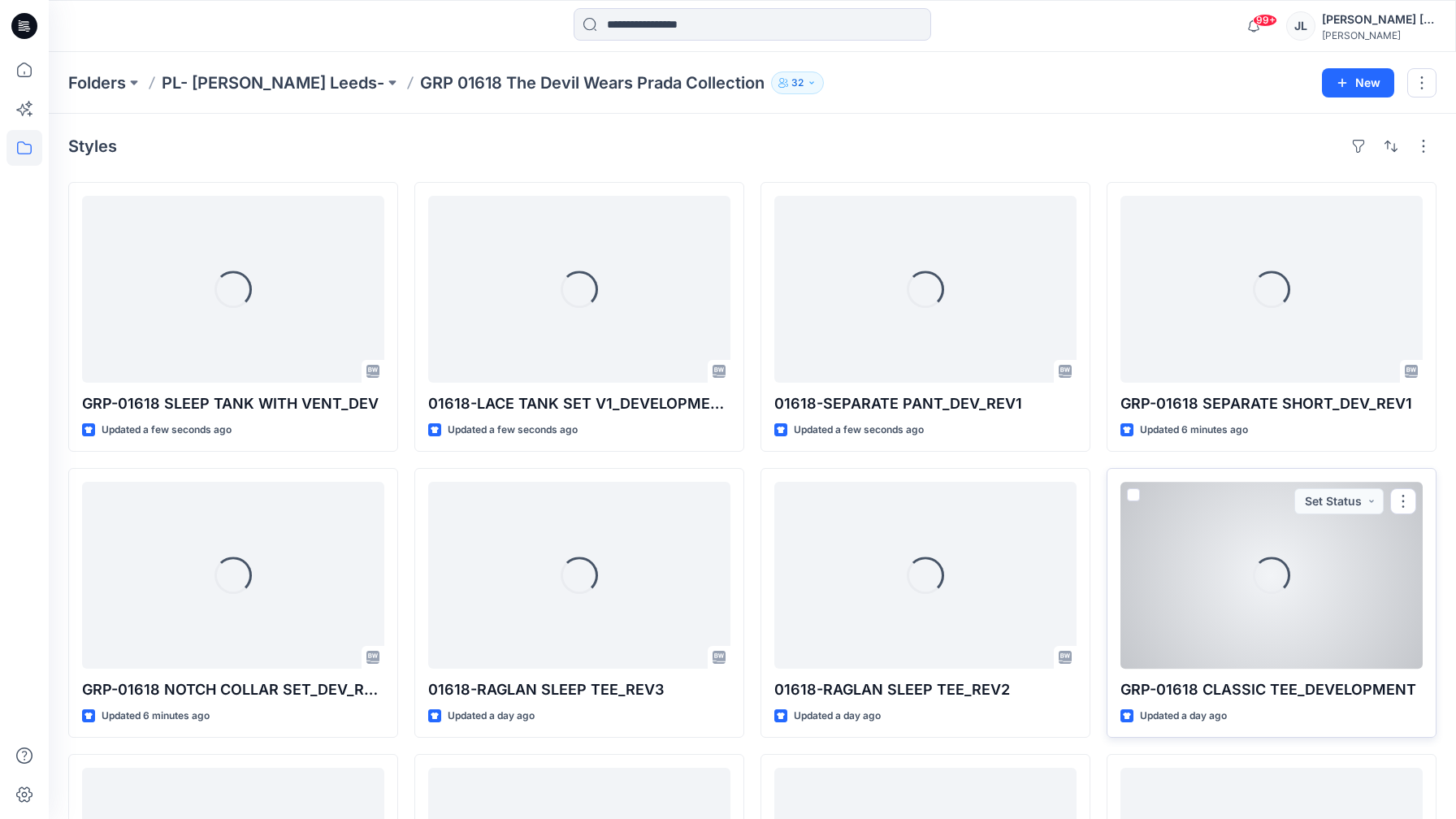
click at [1217, 552] on div "Loading..." at bounding box center [1271, 574] width 302 height 187
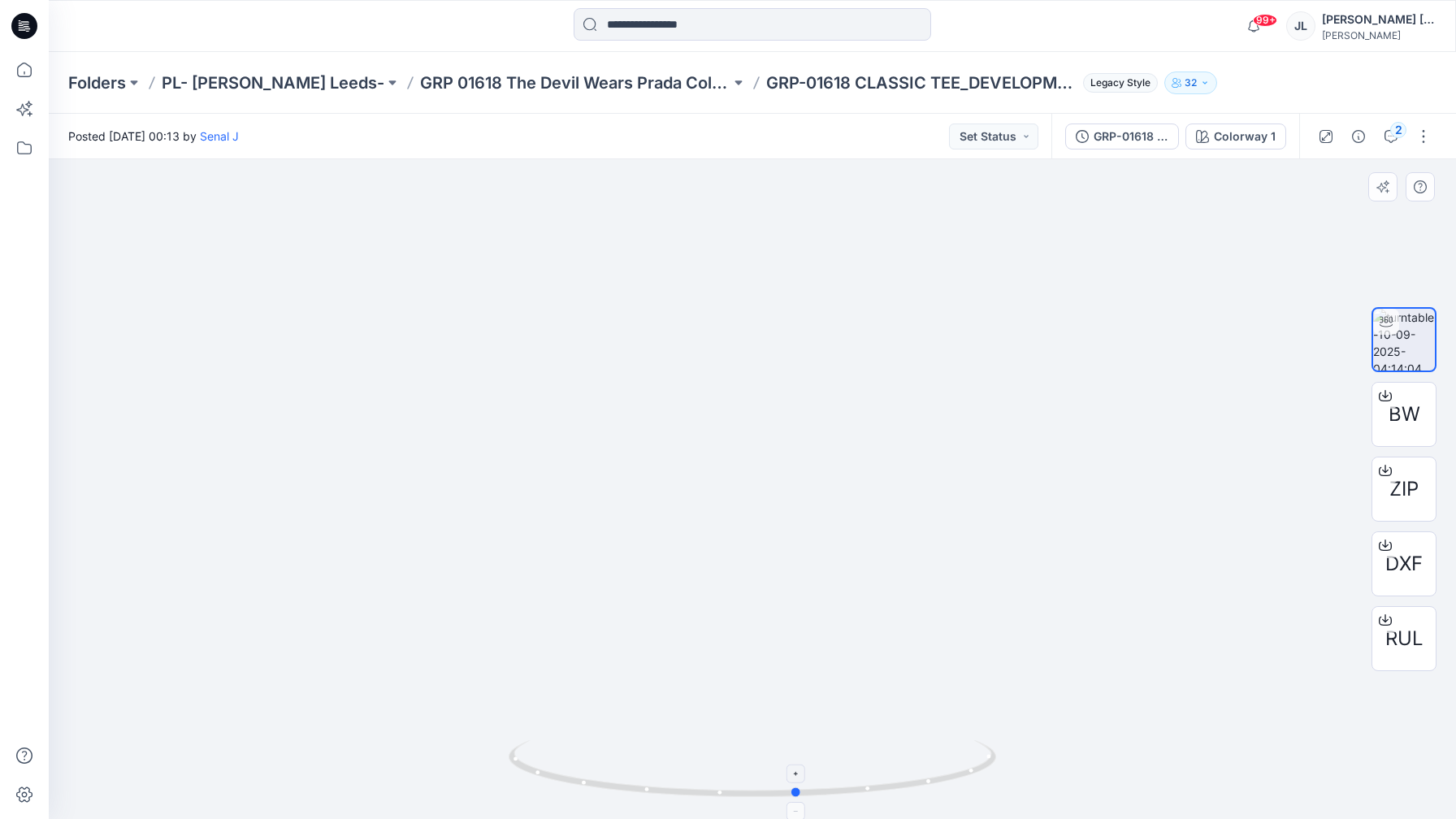
drag, startPoint x: 806, startPoint y: 811, endPoint x: 848, endPoint y: 791, distance: 46.5
click at [848, 791] on div at bounding box center [752, 489] width 1407 height 660
click at [996, 146] on button "Set Status" at bounding box center [993, 136] width 90 height 26
click at [962, 212] on p "Approved" at bounding box center [953, 212] width 53 height 21
click at [618, 80] on p "GRP 01618 The Devil Wears Prada Collection" at bounding box center [575, 82] width 311 height 23
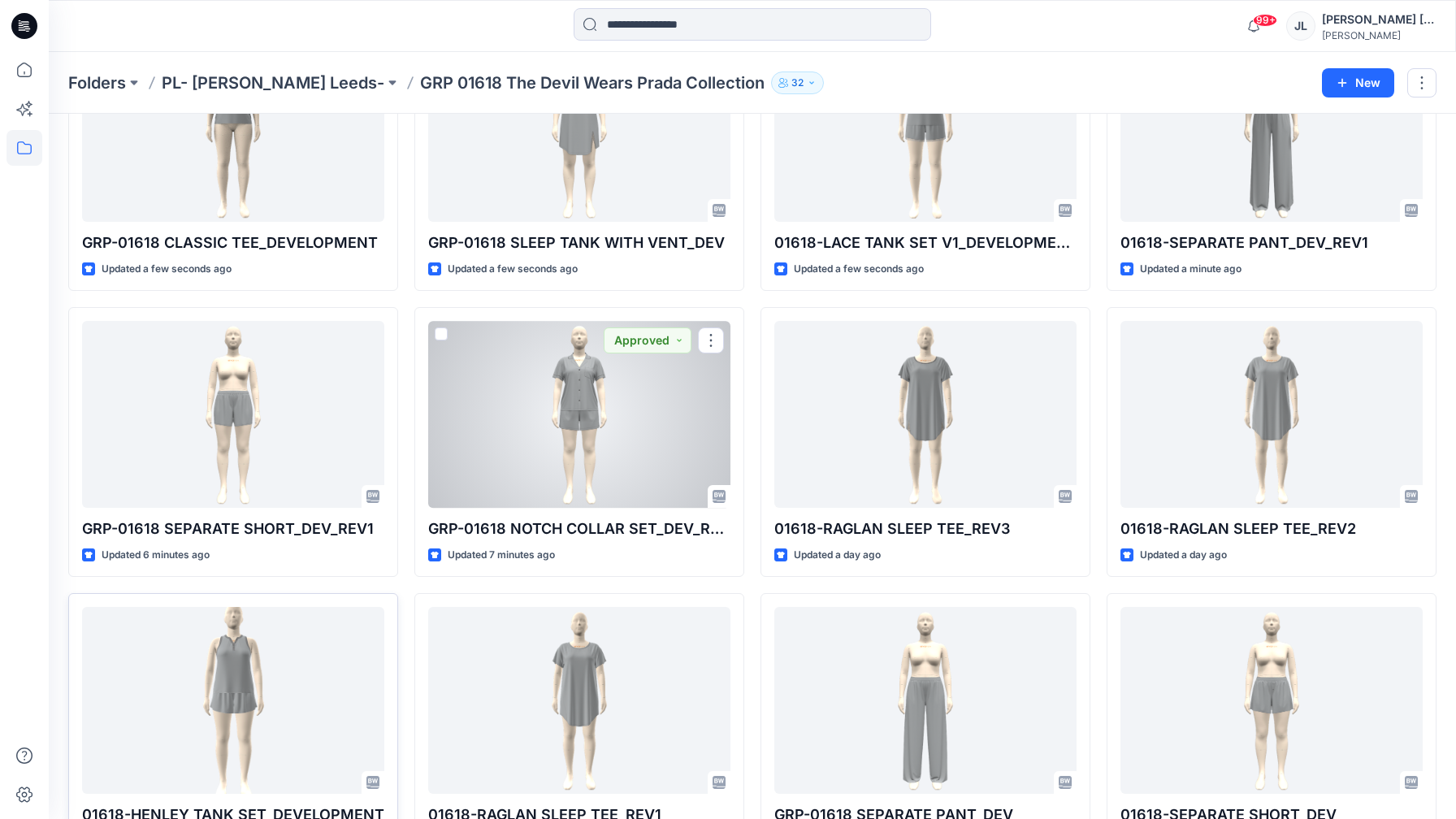
scroll to position [180, 0]
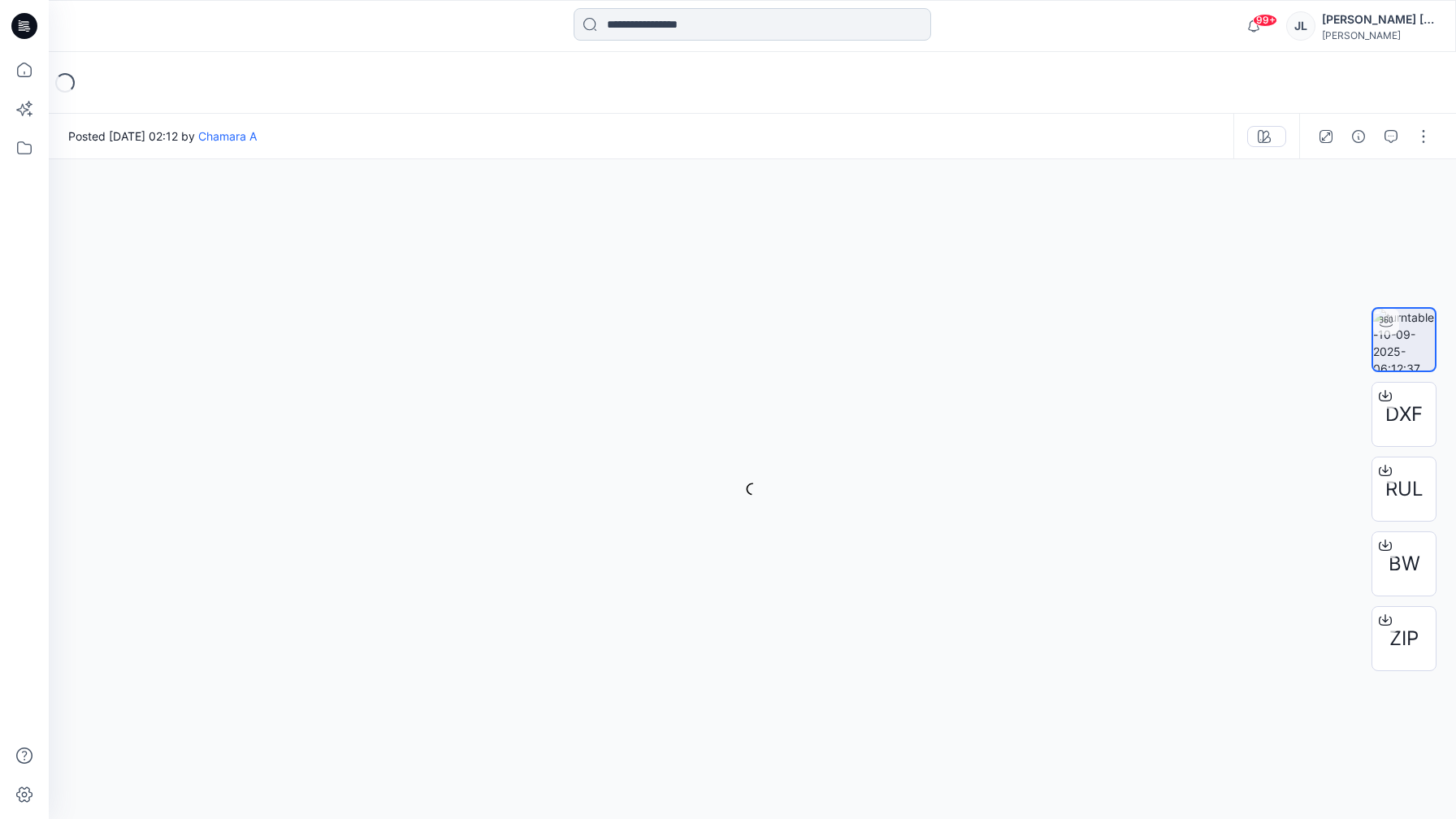
click at [664, 28] on input at bounding box center [752, 24] width 358 height 33
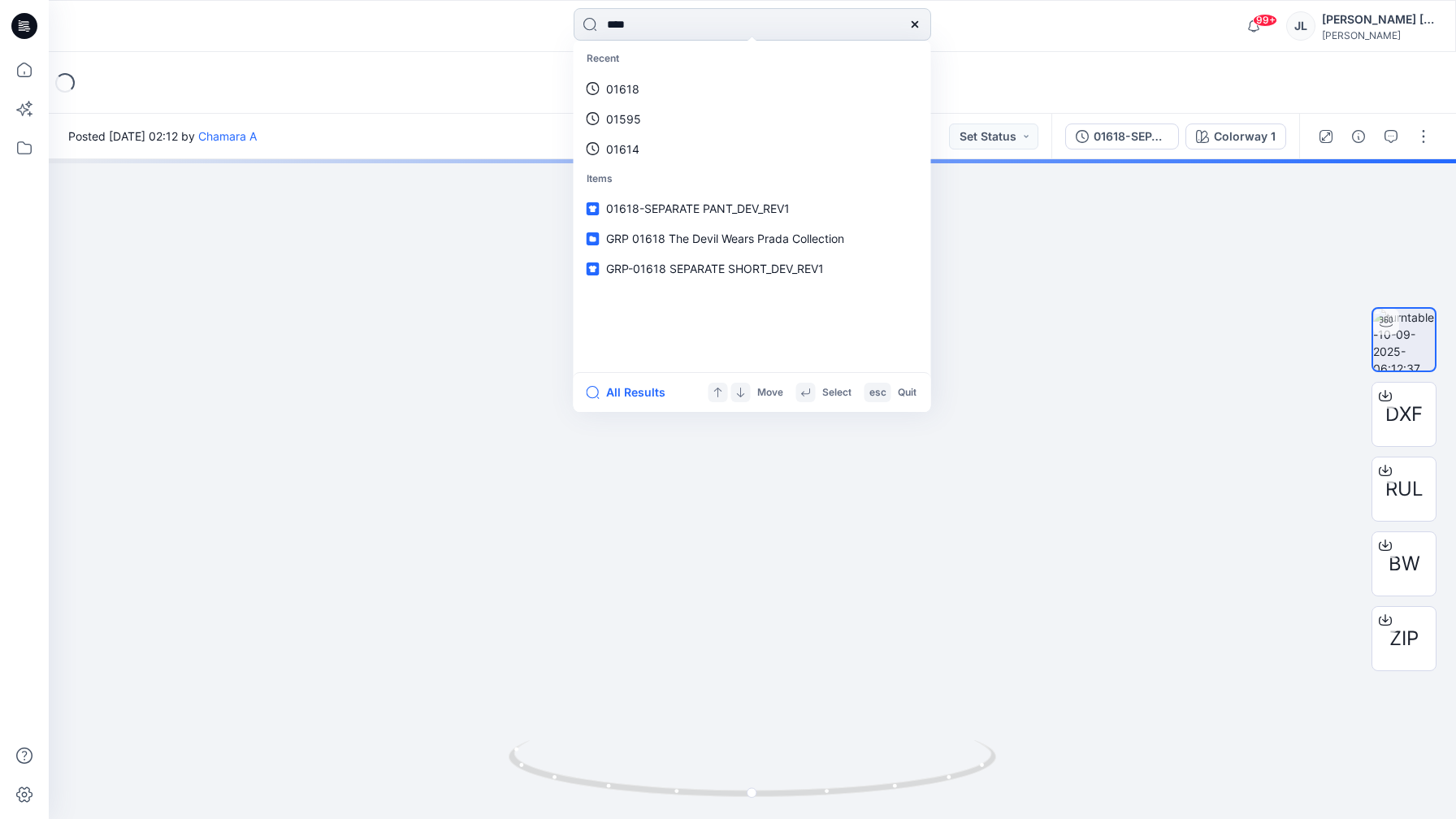
type input "*****"
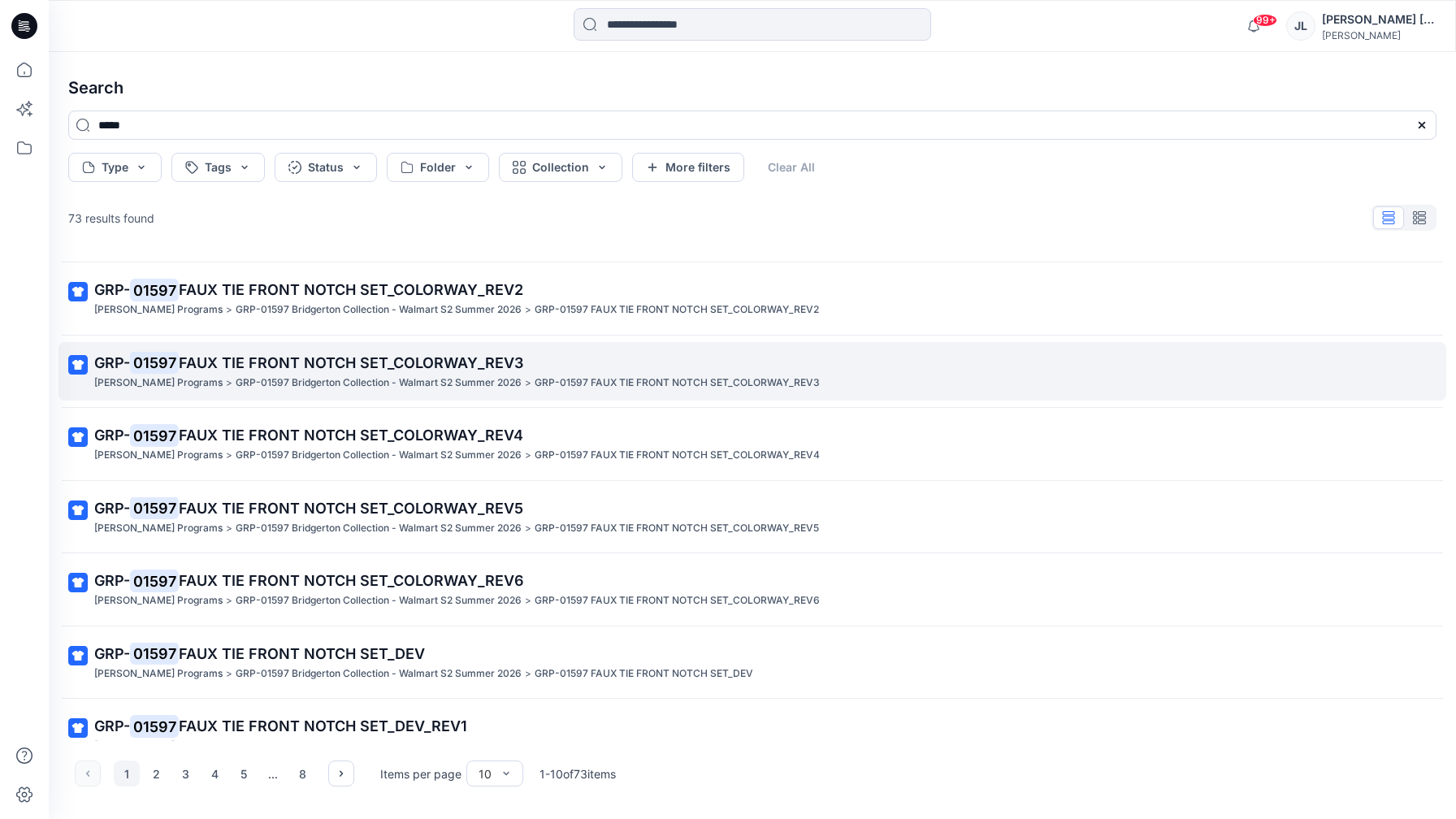
scroll to position [240, 0]
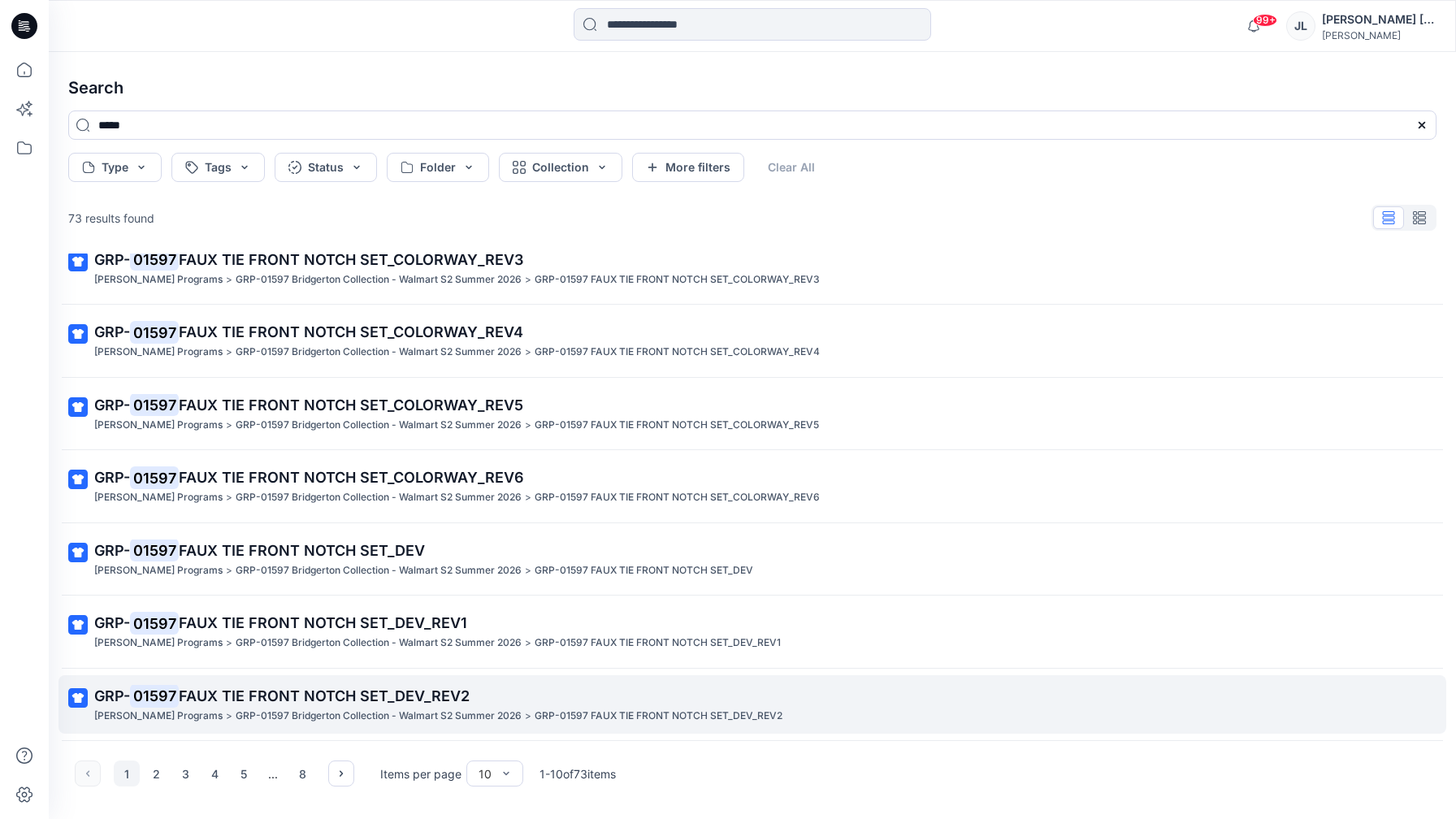
click at [383, 698] on span "FAUX TIE FRONT NOTCH SET_DEV_REV2" at bounding box center [323, 696] width 291 height 17
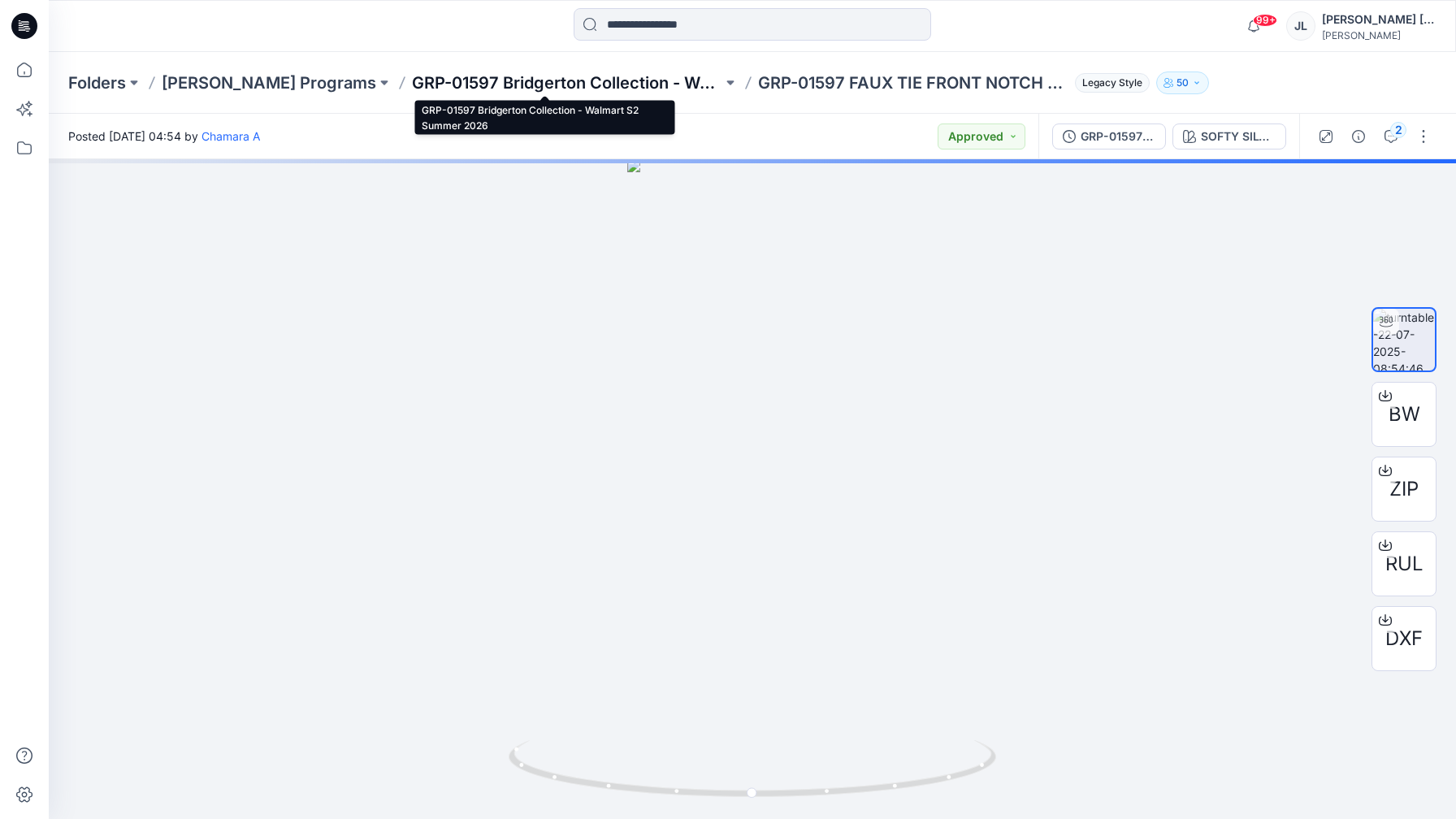
click at [518, 73] on p "GRP-01597 Bridgerton Collection - Walmart S2 Summer 2026" at bounding box center [567, 82] width 311 height 23
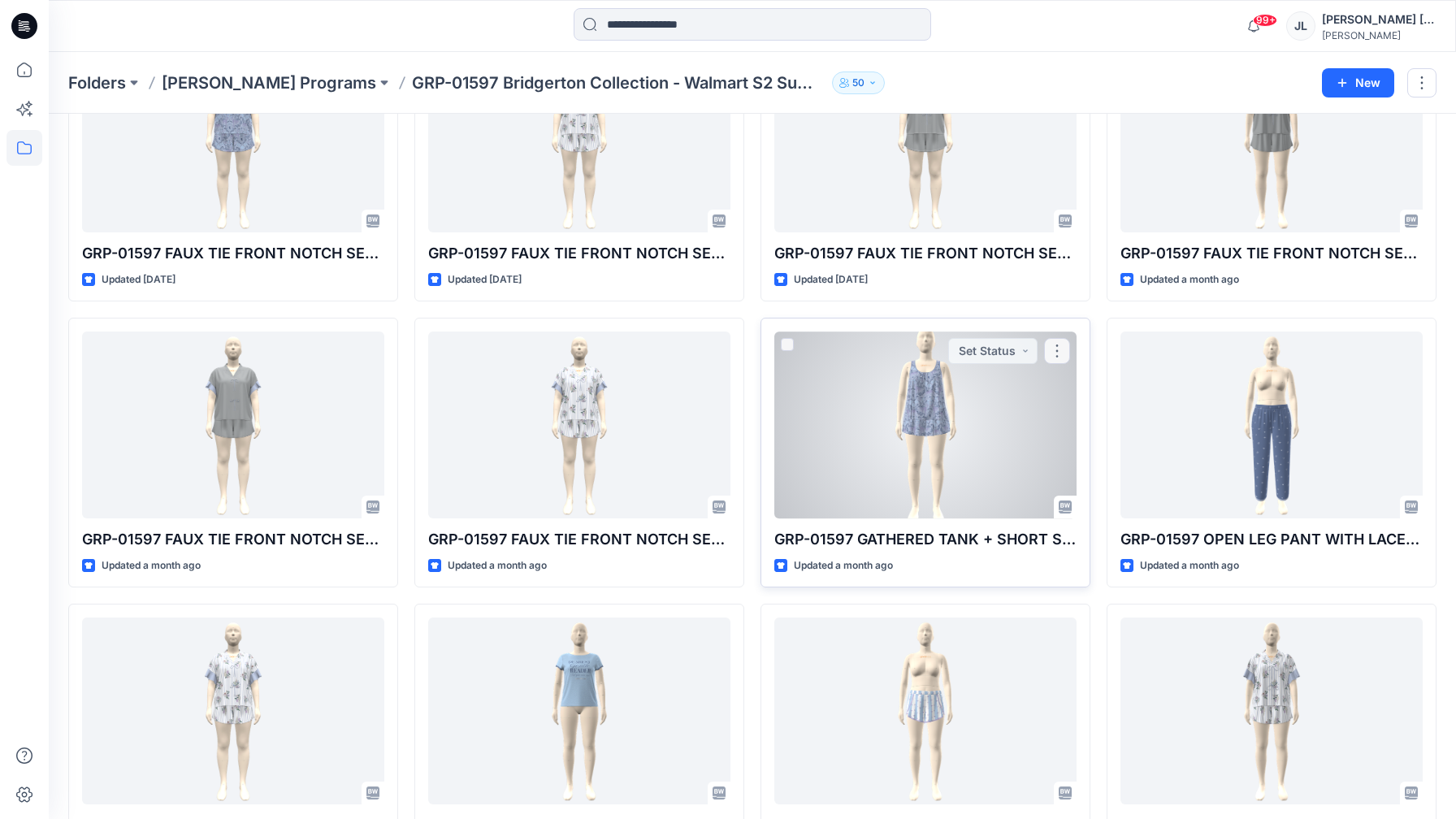
scroll to position [150, 0]
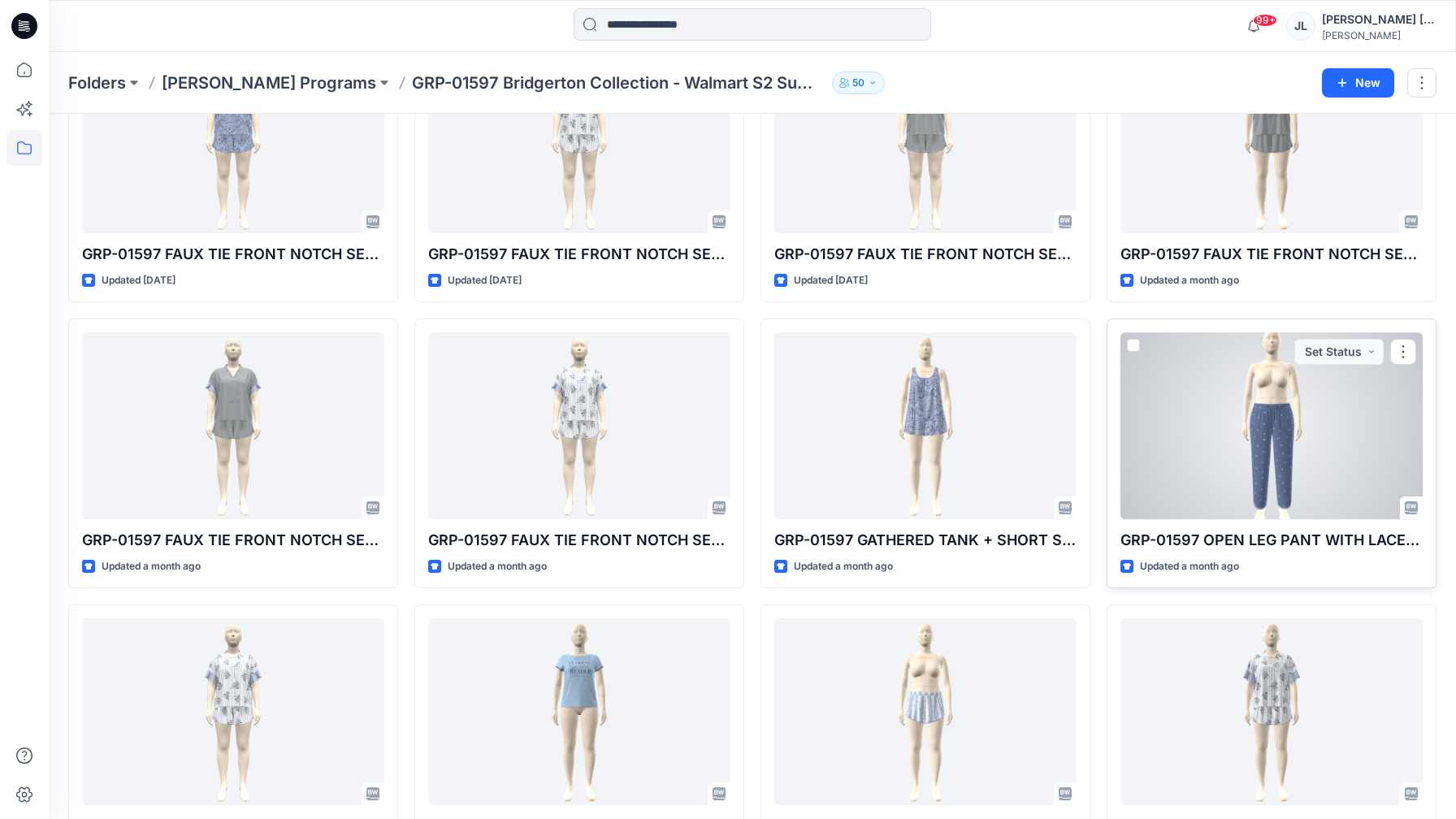
click at [1146, 410] on div at bounding box center [1271, 425] width 302 height 187
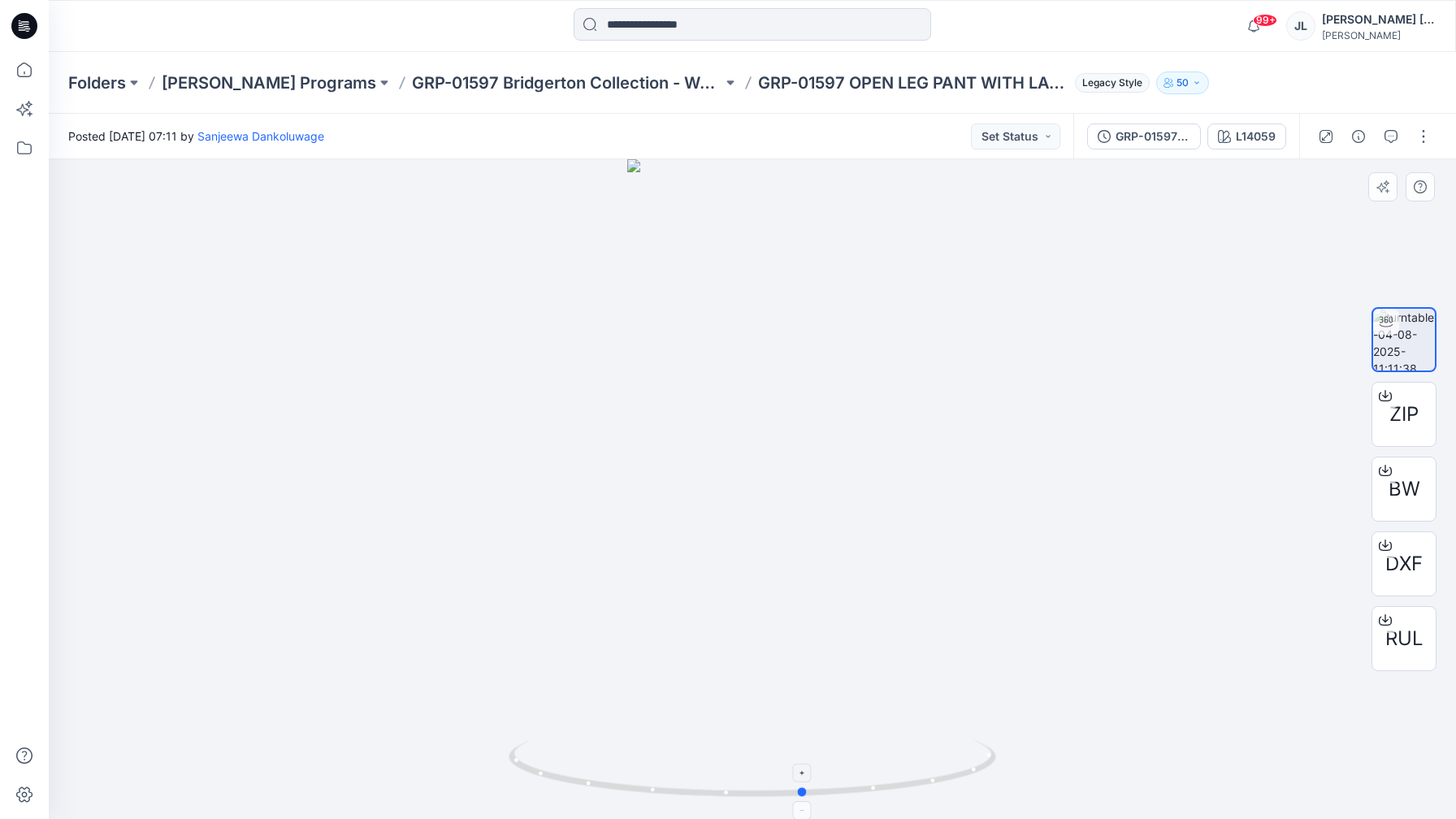
drag, startPoint x: 785, startPoint y: 791, endPoint x: 836, endPoint y: 786, distance: 51.2
click at [836, 786] on icon at bounding box center [754, 770] width 491 height 61
click at [679, 791] on icon at bounding box center [754, 770] width 491 height 61
drag, startPoint x: 632, startPoint y: 786, endPoint x: 999, endPoint y: 646, distance: 392.8
click at [999, 646] on div at bounding box center [752, 489] width 1407 height 660
